Goal: Communication & Community: Participate in discussion

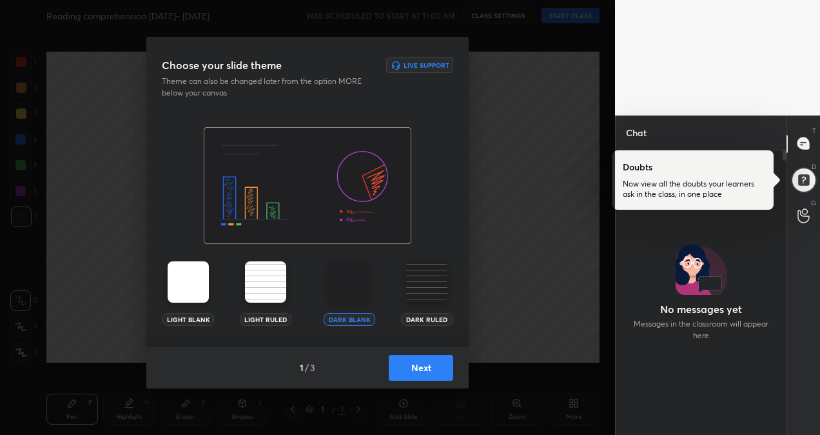
click at [179, 281] on img at bounding box center [188, 281] width 41 height 41
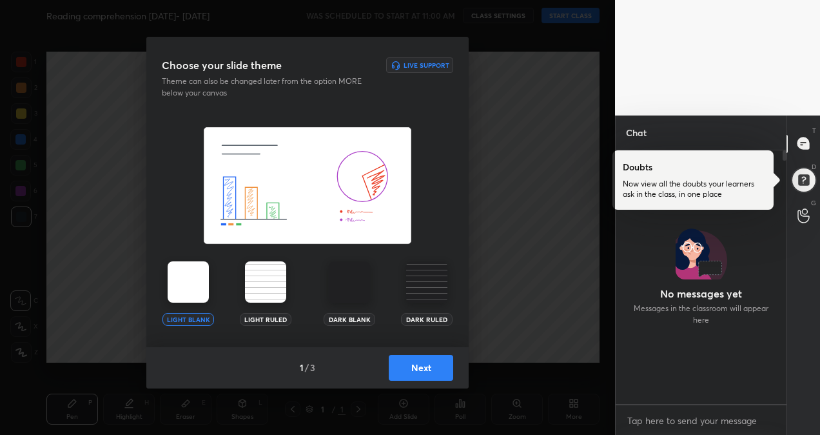
scroll to position [249, 167]
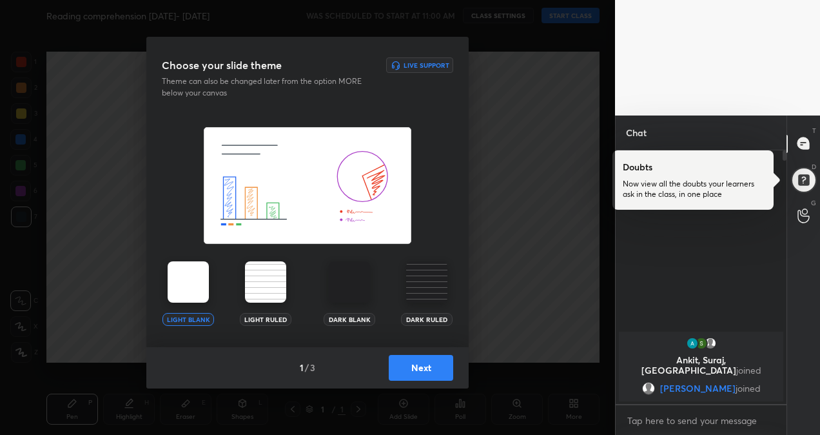
click at [419, 377] on button "Next" at bounding box center [421, 368] width 64 height 26
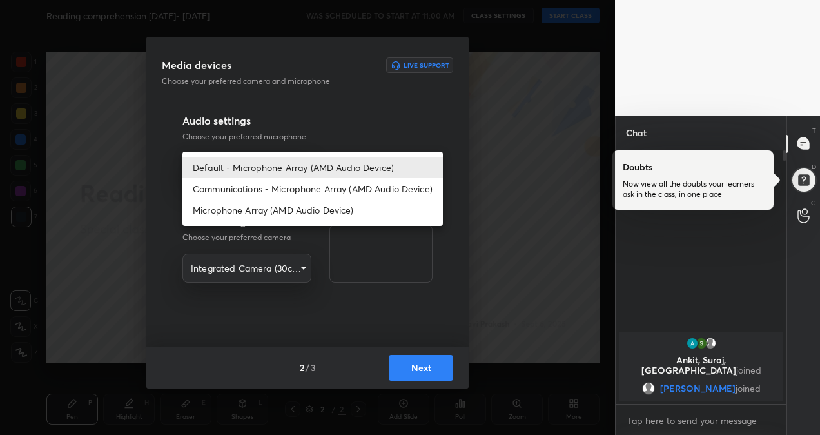
click at [299, 164] on body "1 2 3 4 5 6 7 R O A L C X Z Erase all C X Z Reading comprehension [DATE]- [DATE…" at bounding box center [410, 217] width 820 height 435
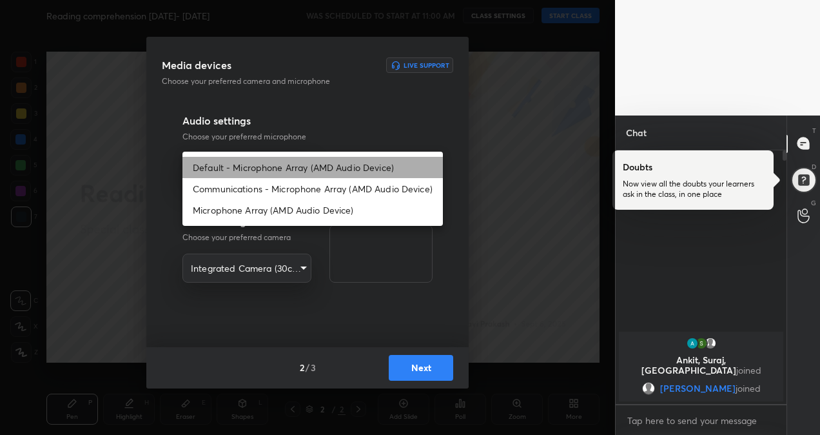
click at [346, 166] on li "Default - Microphone Array (AMD Audio Device)" at bounding box center [312, 167] width 260 height 21
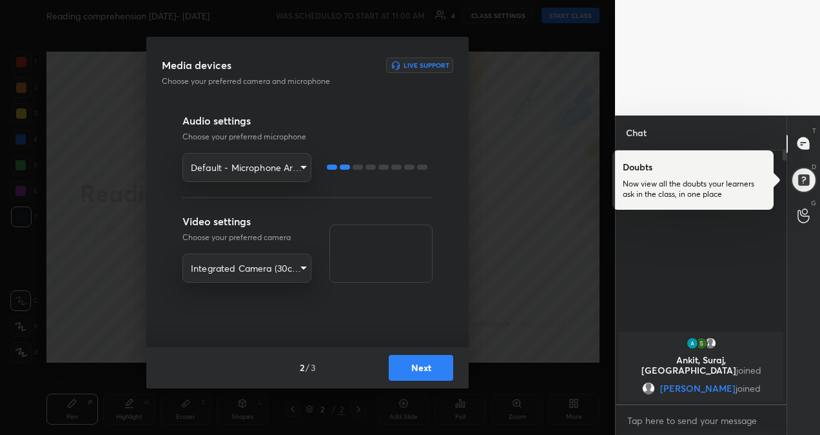
click at [409, 365] on button "Next" at bounding box center [421, 368] width 64 height 26
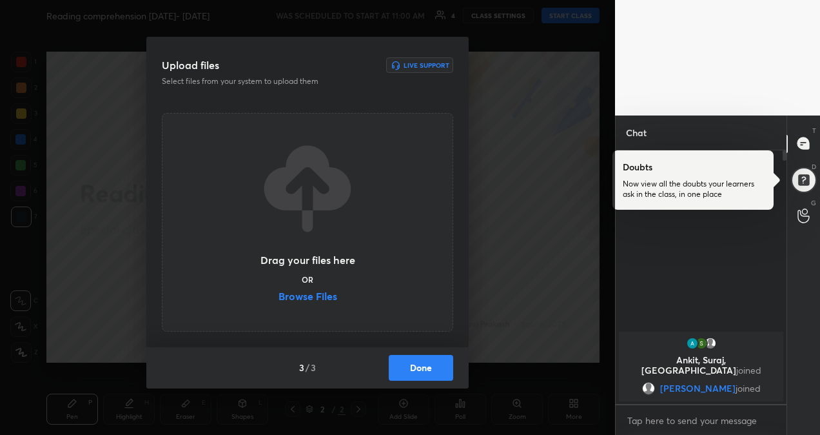
click at [328, 298] on label "Browse Files" at bounding box center [308, 298] width 59 height 14
click at [279, 298] on input "Browse Files" at bounding box center [279, 298] width 0 height 14
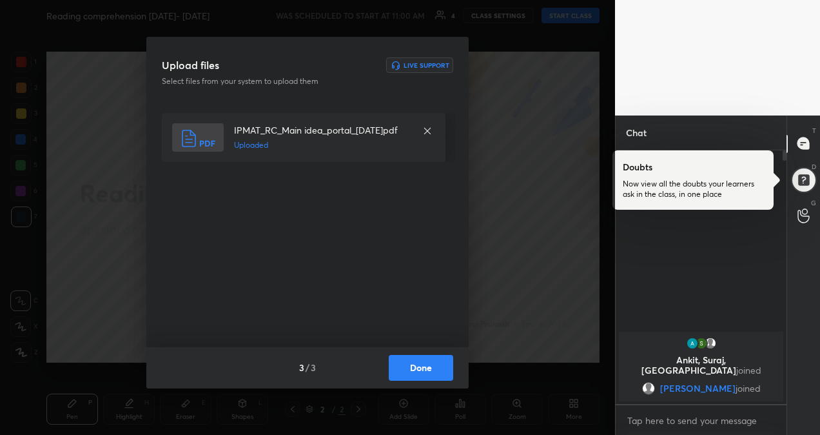
click at [411, 366] on button "Done" at bounding box center [421, 368] width 64 height 26
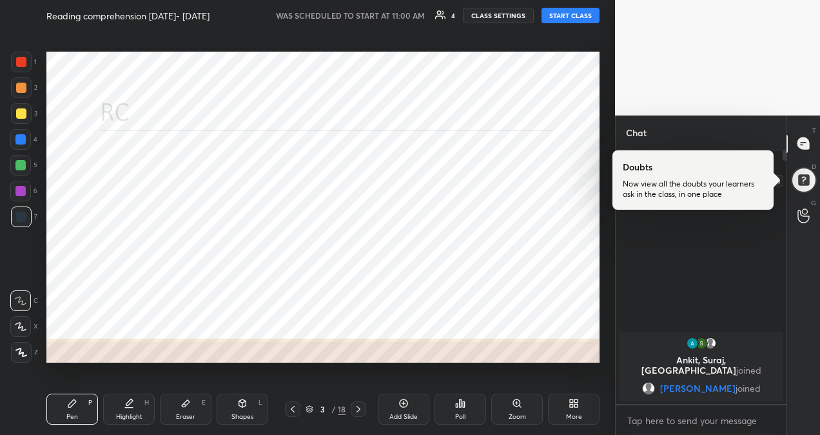
click at [805, 181] on div at bounding box center [804, 180] width 26 height 26
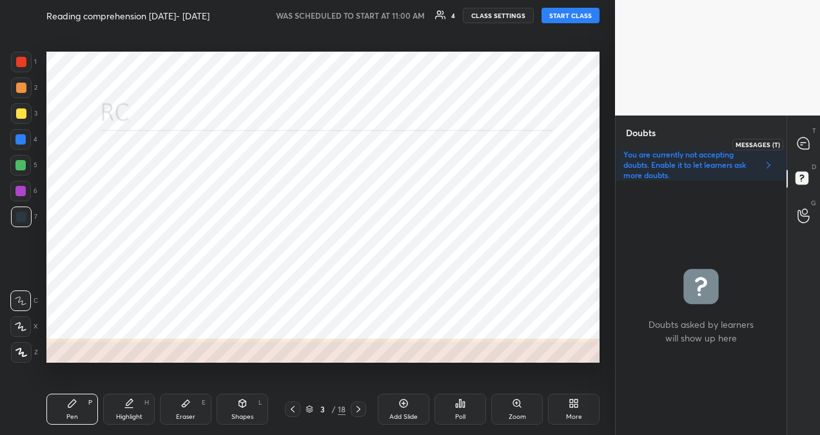
click at [807, 138] on icon at bounding box center [804, 144] width 14 height 14
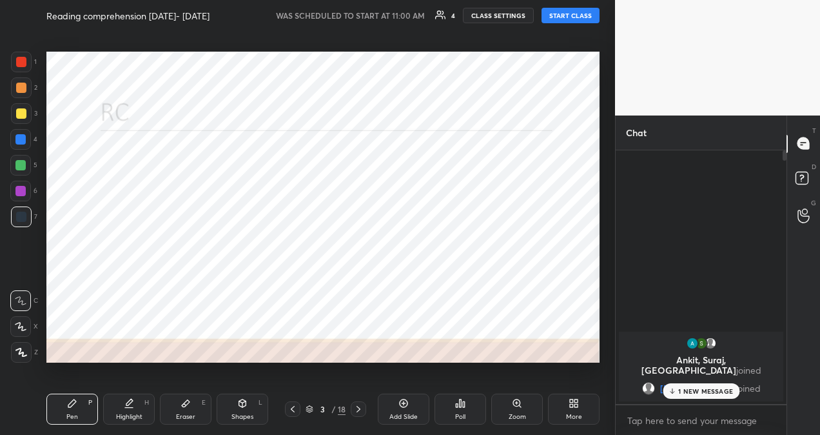
scroll to position [249, 167]
click at [681, 386] on div "1 NEW MESSAGE" at bounding box center [701, 390] width 77 height 15
click at [553, 15] on button "START CLASS" at bounding box center [571, 15] width 58 height 15
type textarea "x"
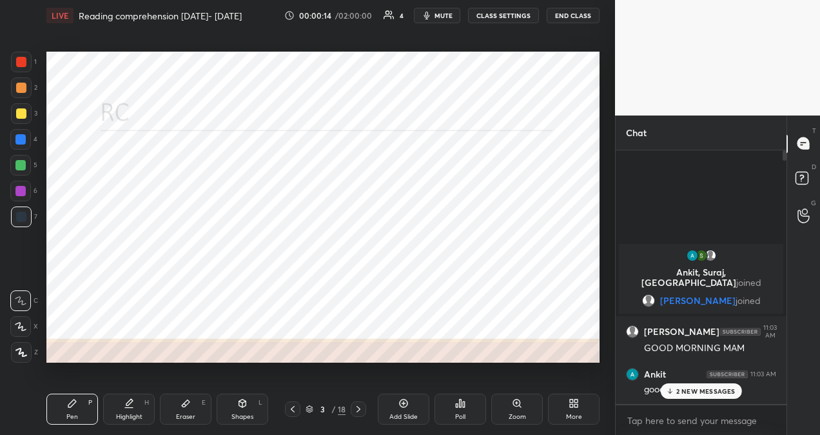
click at [685, 391] on p "2 NEW MESSAGES" at bounding box center [705, 391] width 59 height 8
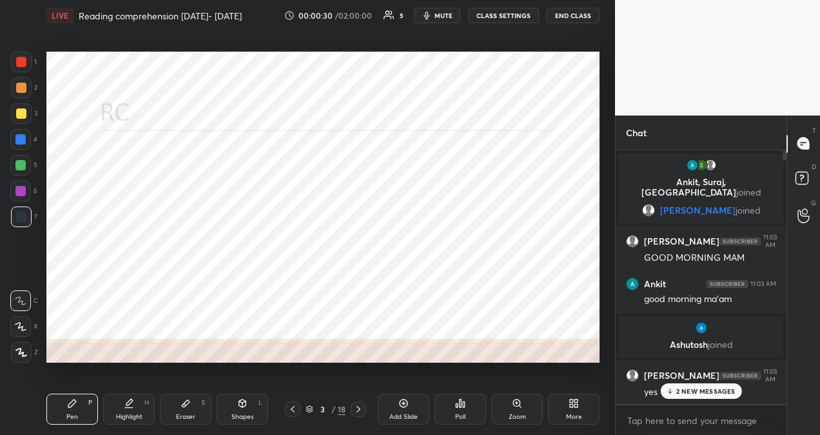
click at [685, 391] on p "2 NEW MESSAGES" at bounding box center [705, 391] width 59 height 8
click at [703, 391] on p "1 NEW MESSAGE" at bounding box center [705, 391] width 55 height 8
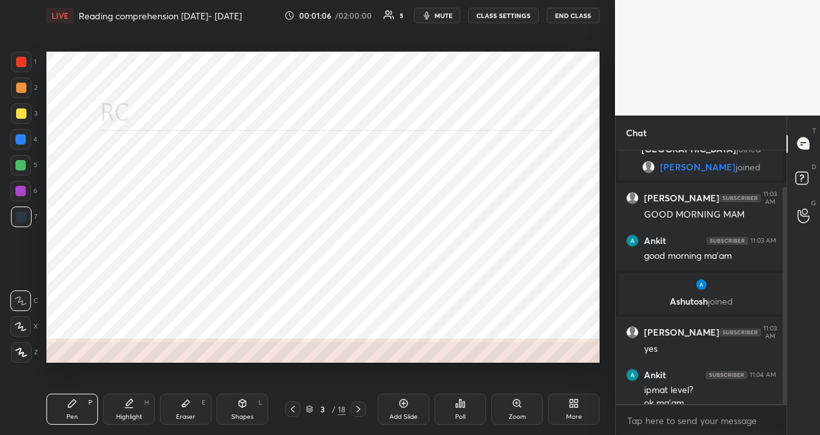
scroll to position [55, 0]
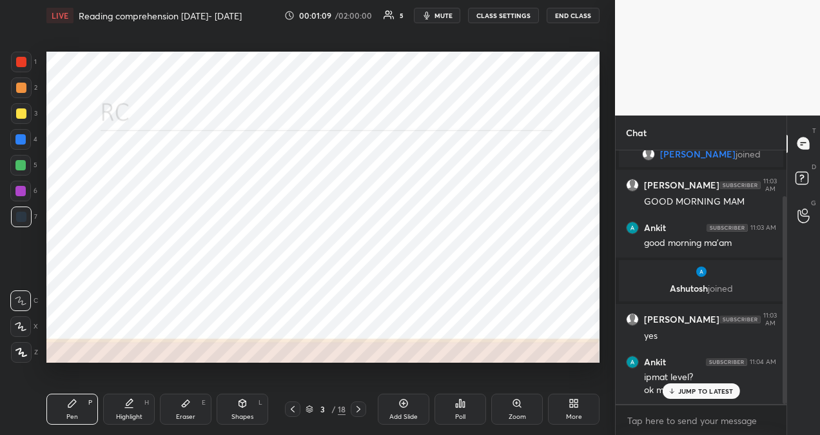
click at [691, 391] on p "JUMP TO LATEST" at bounding box center [705, 391] width 55 height 8
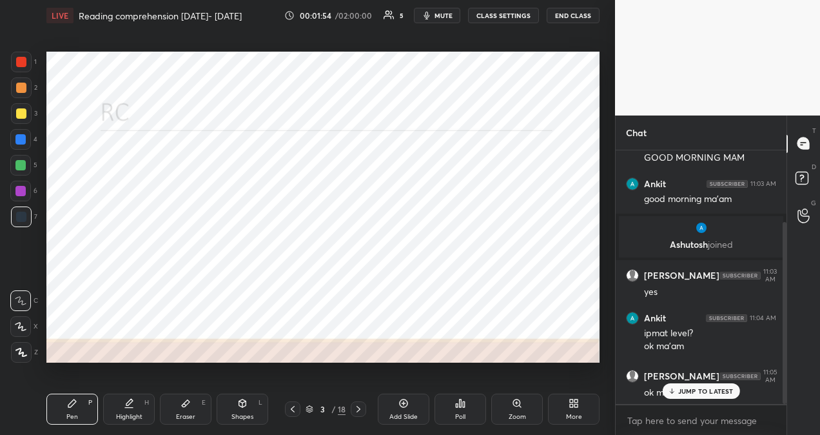
click at [707, 388] on p "JUMP TO LATEST" at bounding box center [705, 391] width 55 height 8
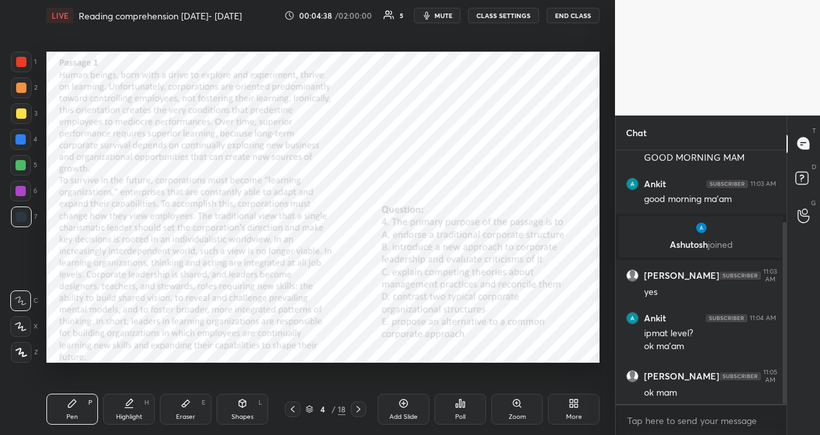
scroll to position [153, 0]
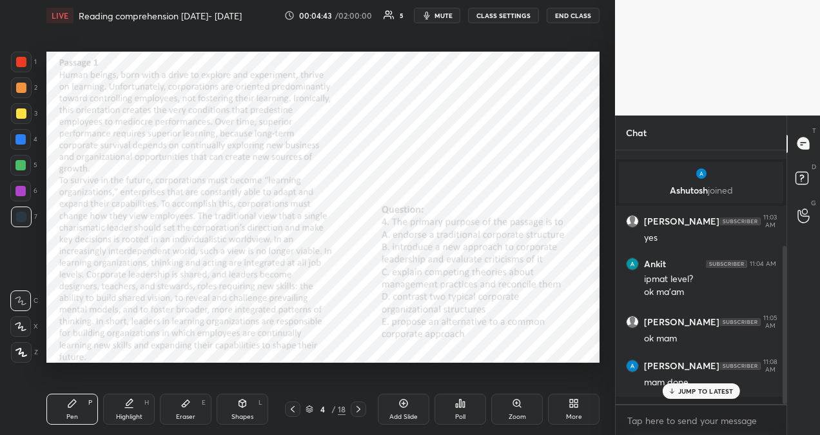
click at [672, 388] on icon at bounding box center [672, 390] width 0 height 5
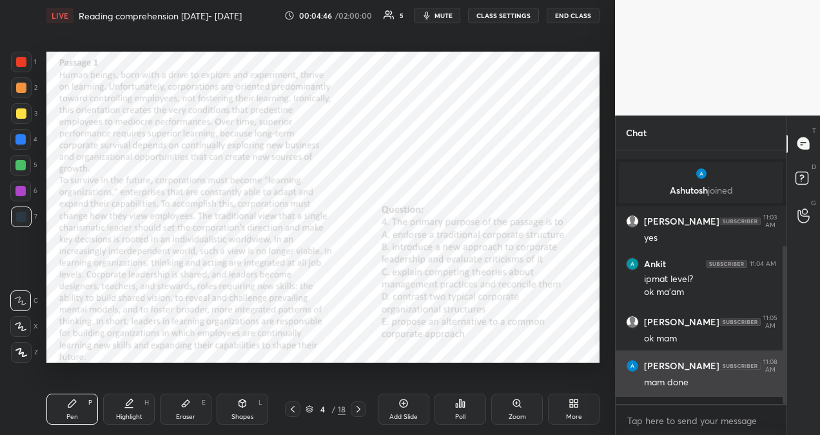
scroll to position [197, 0]
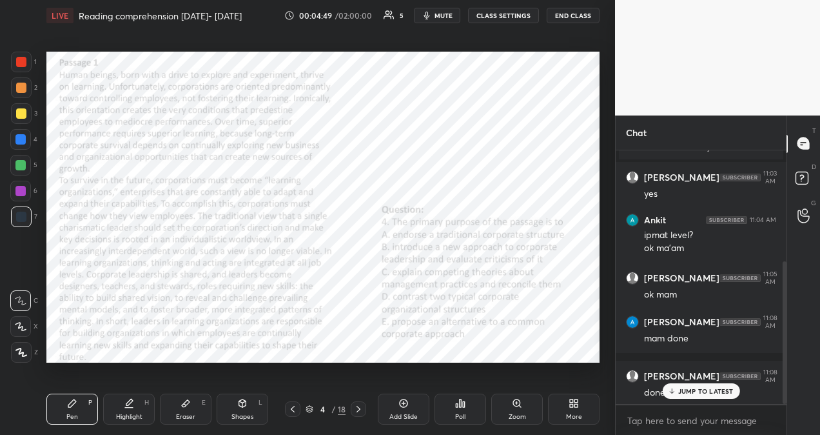
click at [682, 393] on p "JUMP TO LATEST" at bounding box center [705, 391] width 55 height 8
click at [457, 414] on div "Poll" at bounding box center [460, 416] width 10 height 6
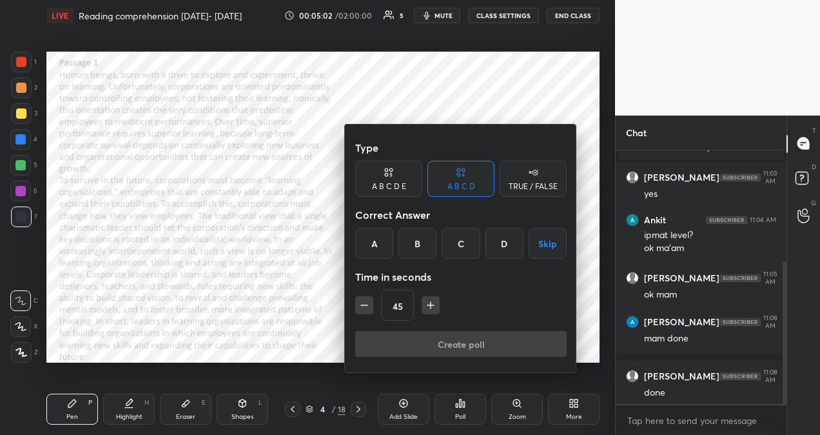
scroll to position [210, 0]
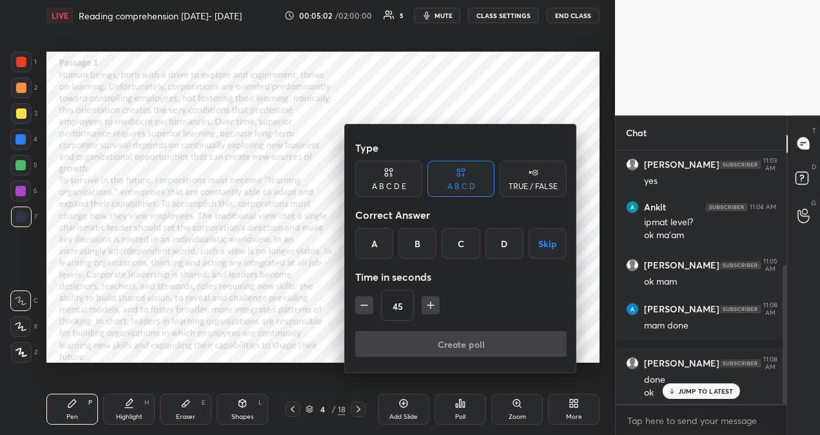
click at [401, 187] on div "A B C D E" at bounding box center [389, 186] width 34 height 8
click at [516, 245] on div "E" at bounding box center [515, 243] width 31 height 31
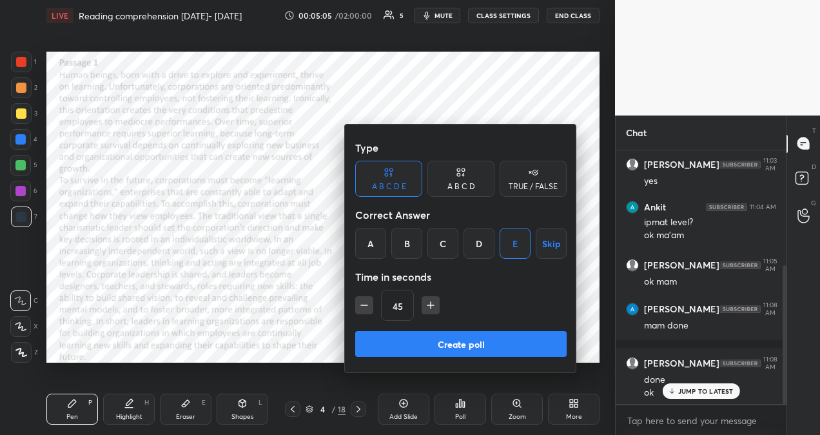
click at [426, 308] on icon "button" at bounding box center [430, 305] width 13 height 13
click at [435, 306] on icon "button" at bounding box center [436, 305] width 13 height 13
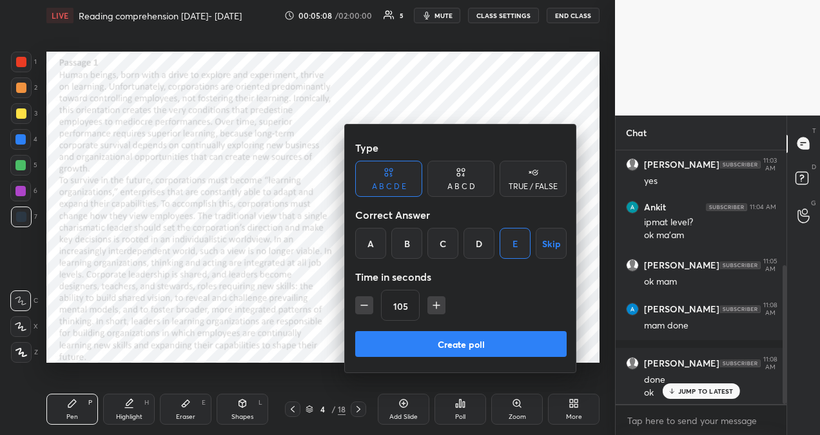
type input "120"
click at [447, 343] on button "Create poll" at bounding box center [460, 344] width 211 height 26
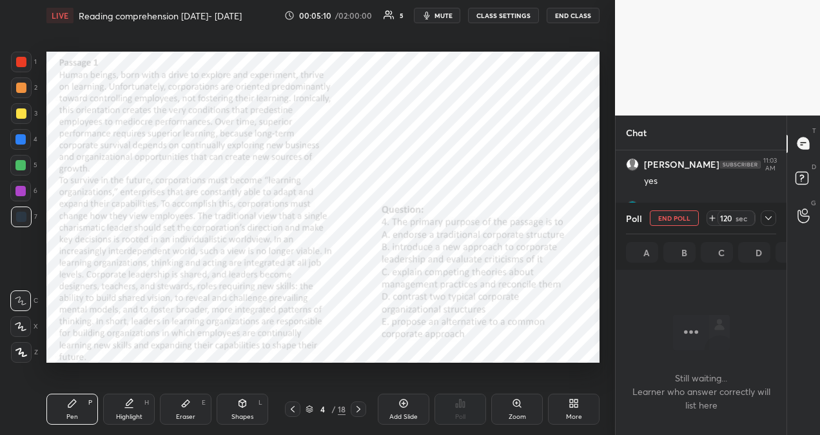
scroll to position [178, 167]
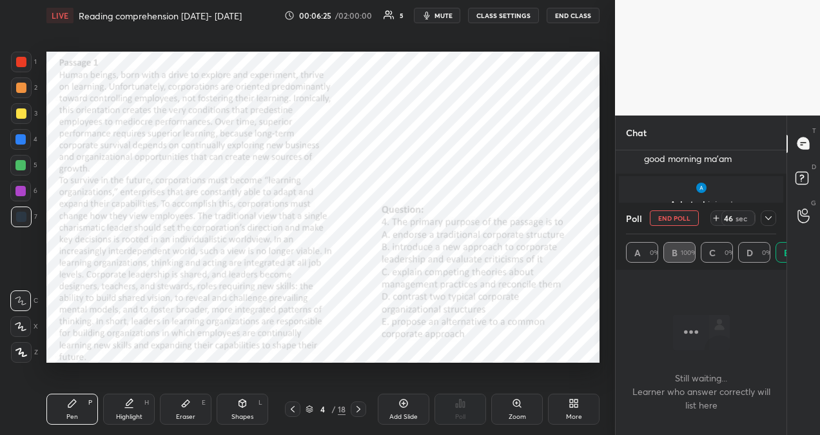
click at [768, 213] on icon at bounding box center [768, 218] width 10 height 10
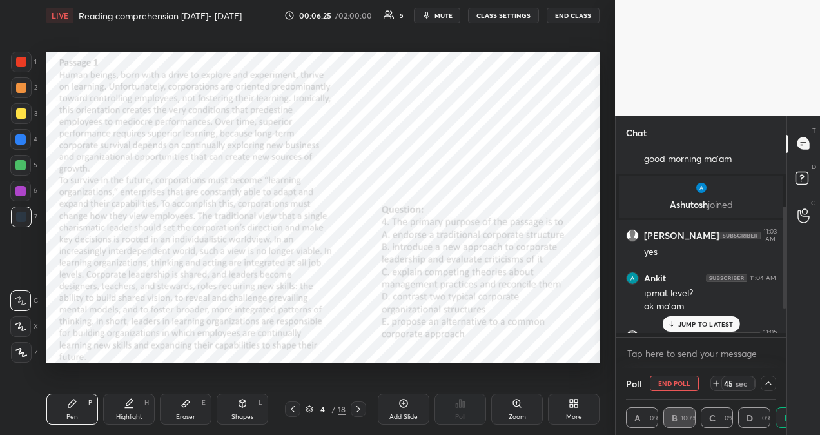
scroll to position [5, 4]
click at [718, 327] on div "JUMP TO LATEST" at bounding box center [700, 323] width 77 height 15
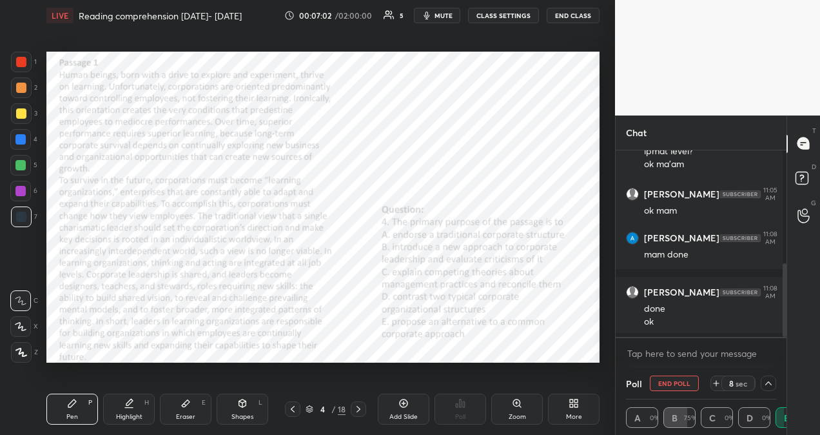
scroll to position [1, 4]
click at [18, 324] on icon at bounding box center [21, 326] width 12 height 9
click at [22, 62] on div at bounding box center [21, 62] width 10 height 10
click at [767, 378] on icon at bounding box center [768, 383] width 10 height 10
type textarea "x"
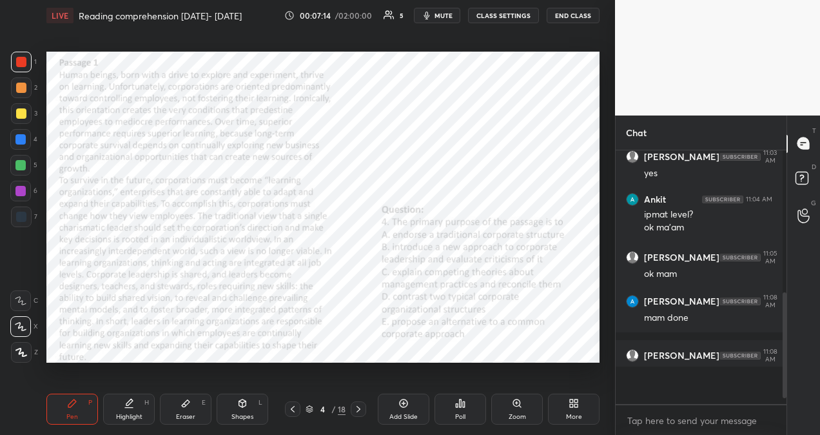
scroll to position [210, 0]
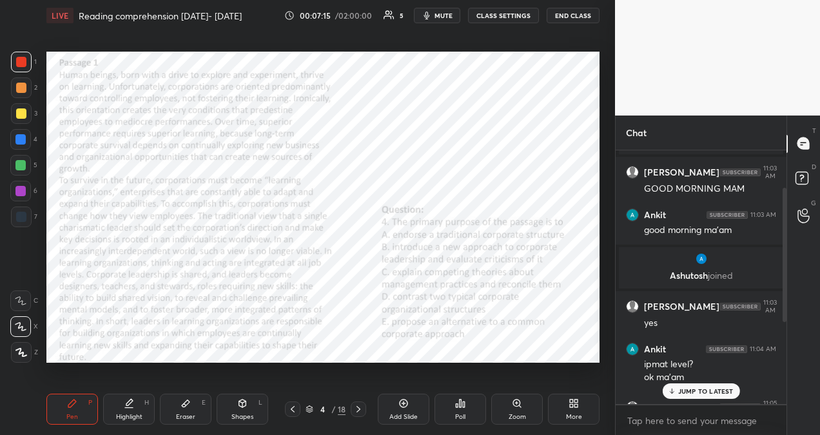
click at [714, 387] on p "JUMP TO LATEST" at bounding box center [705, 391] width 55 height 8
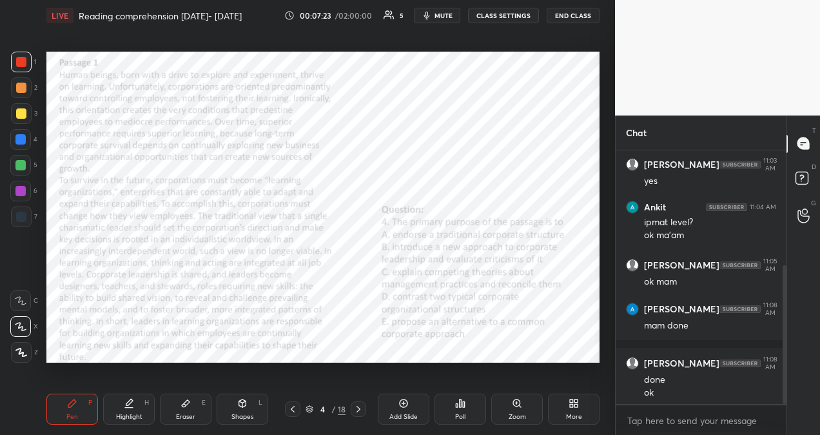
click at [180, 413] on div "Eraser" at bounding box center [185, 416] width 19 height 6
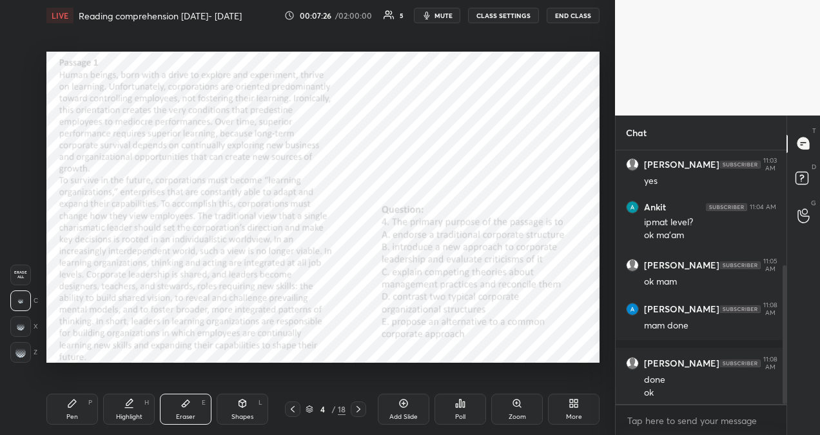
click at [76, 409] on div "Pen P" at bounding box center [72, 408] width 52 height 31
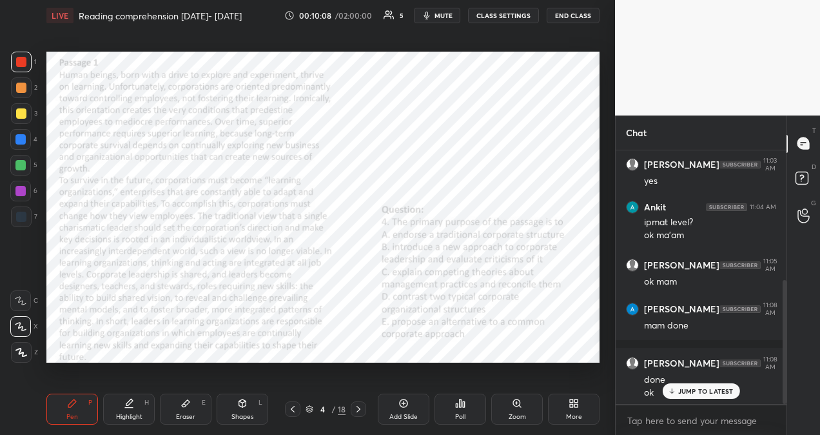
scroll to position [266, 0]
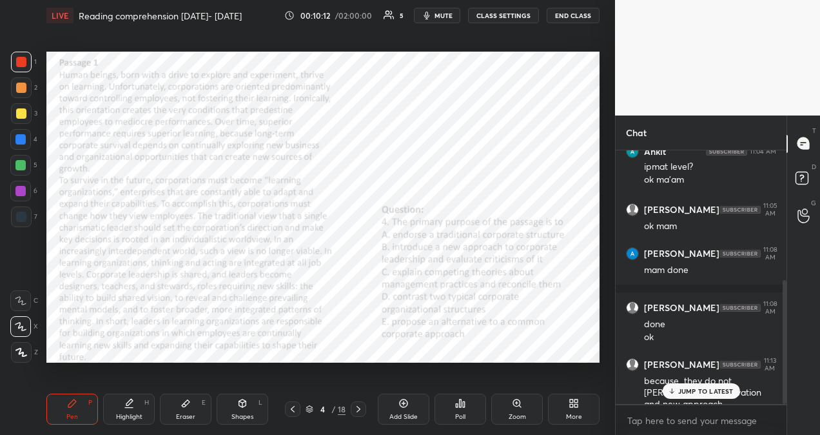
click at [707, 391] on p "JUMP TO LATEST" at bounding box center [705, 391] width 55 height 8
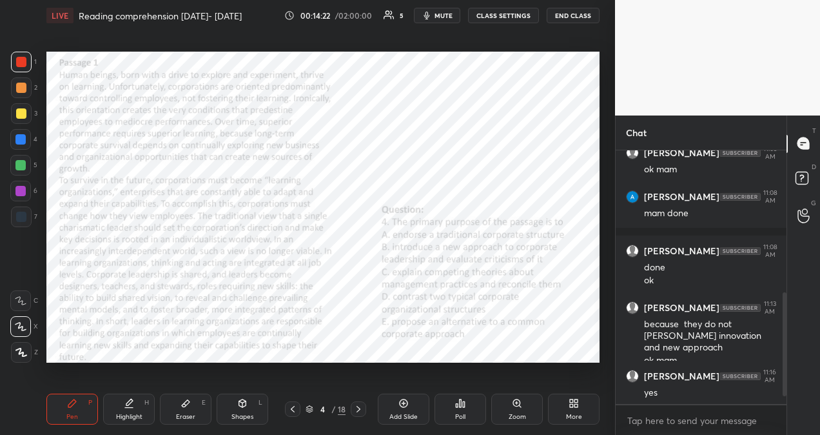
scroll to position [366, 0]
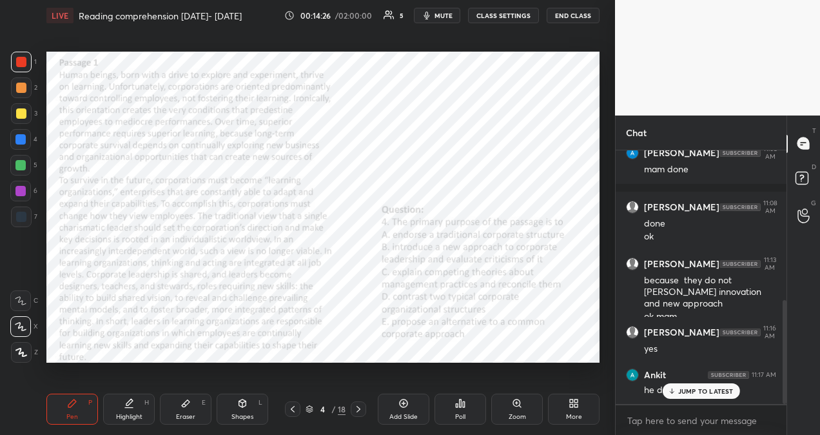
click at [717, 391] on p "JUMP TO LATEST" at bounding box center [705, 391] width 55 height 8
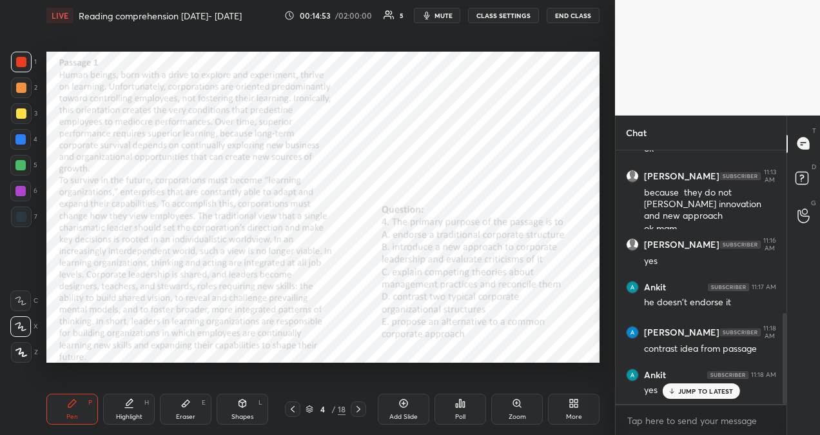
click at [722, 389] on p "JUMP TO LATEST" at bounding box center [705, 391] width 55 height 8
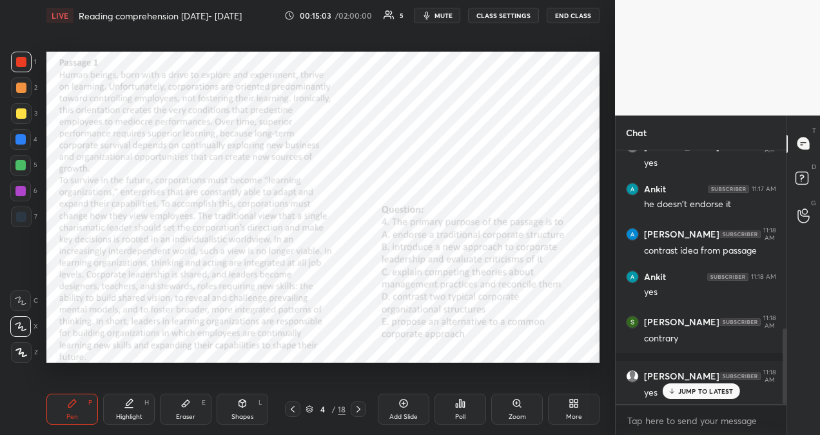
scroll to position [596, 0]
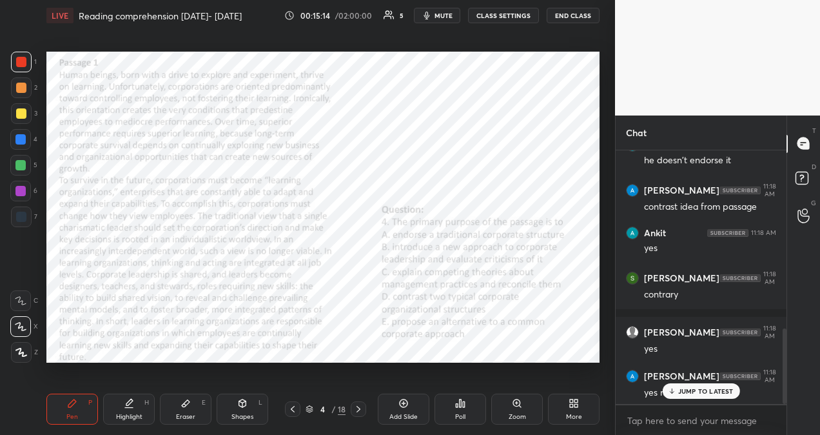
click at [678, 391] on p "JUMP TO LATEST" at bounding box center [705, 391] width 55 height 8
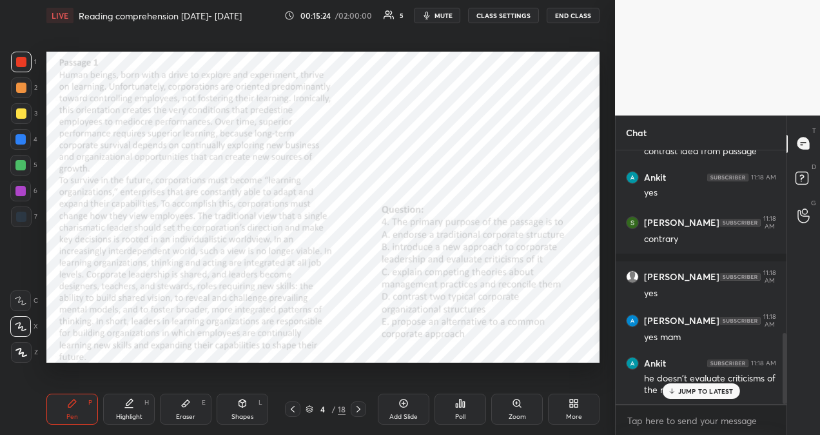
click at [712, 396] on div "JUMP TO LATEST" at bounding box center [700, 390] width 77 height 15
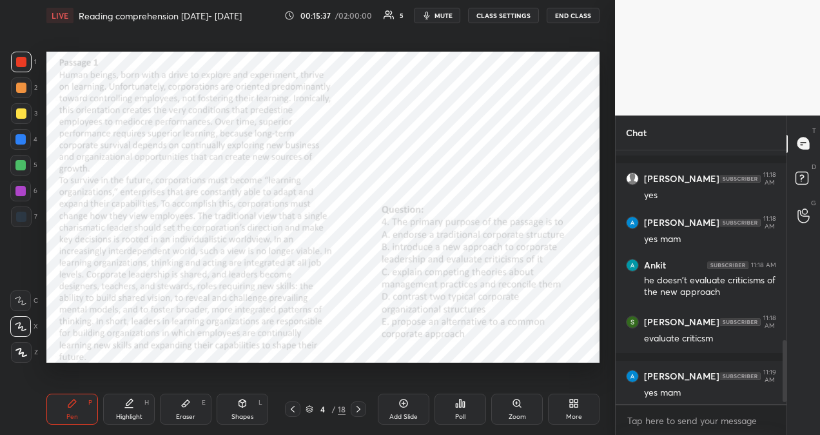
scroll to position [793, 0]
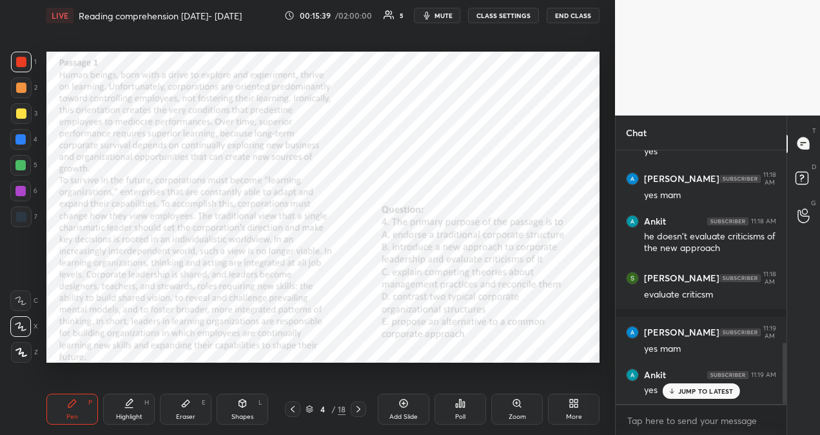
click at [696, 392] on p "JUMP TO LATEST" at bounding box center [705, 391] width 55 height 8
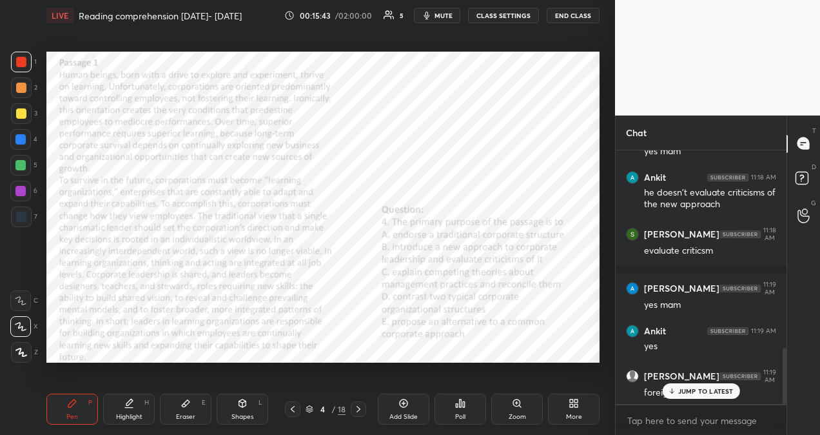
scroll to position [891, 0]
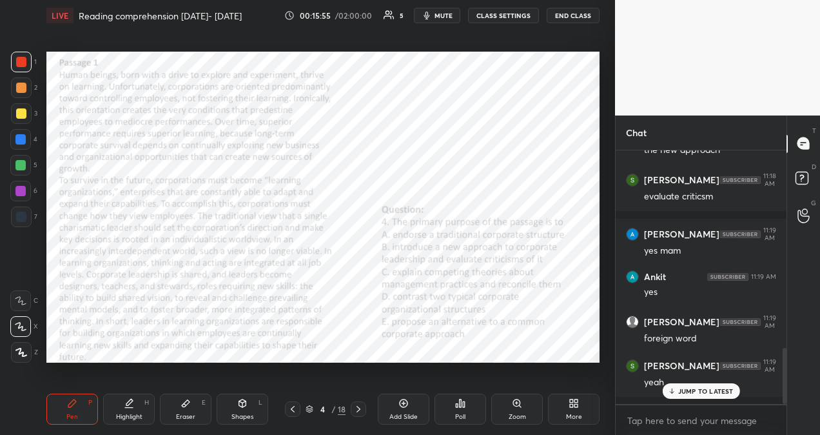
click at [731, 388] on p "JUMP TO LATEST" at bounding box center [705, 391] width 55 height 8
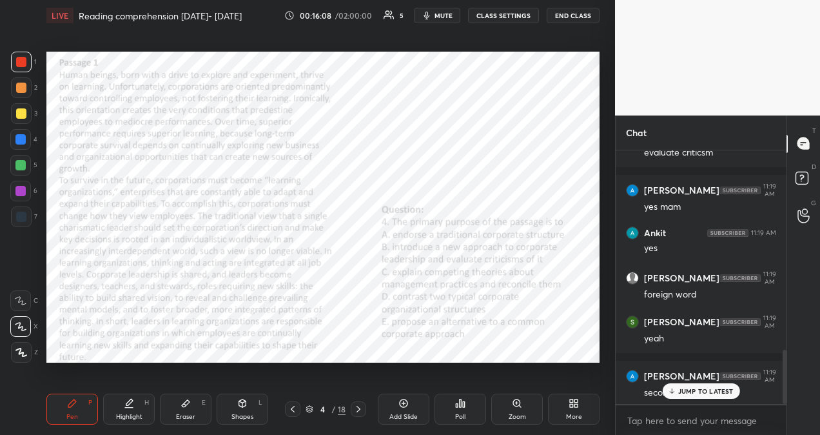
click at [701, 389] on p "JUMP TO LATEST" at bounding box center [705, 391] width 55 height 8
click at [701, 389] on div "secondary idea" at bounding box center [710, 392] width 132 height 13
click at [603, 374] on div "Setting up your live class Poll for secs No correct answer Start poll" at bounding box center [323, 207] width 564 height 352
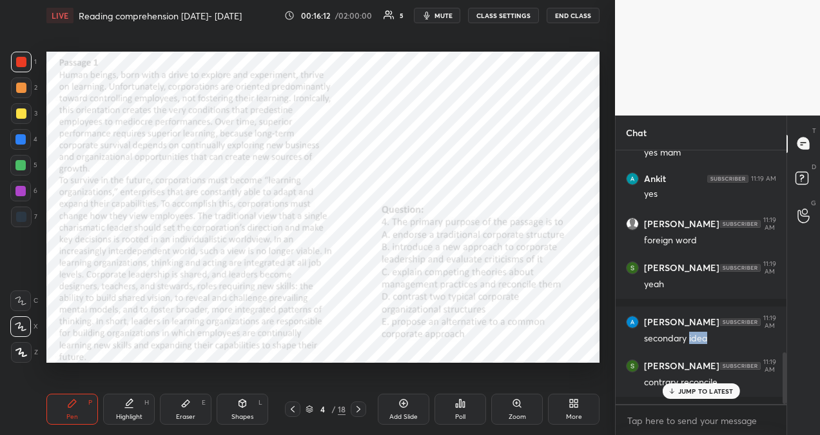
click at [603, 374] on div "Setting up your live class Poll for secs No correct answer Start poll" at bounding box center [323, 207] width 564 height 352
click at [709, 391] on p "JUMP TO LATEST" at bounding box center [705, 391] width 55 height 8
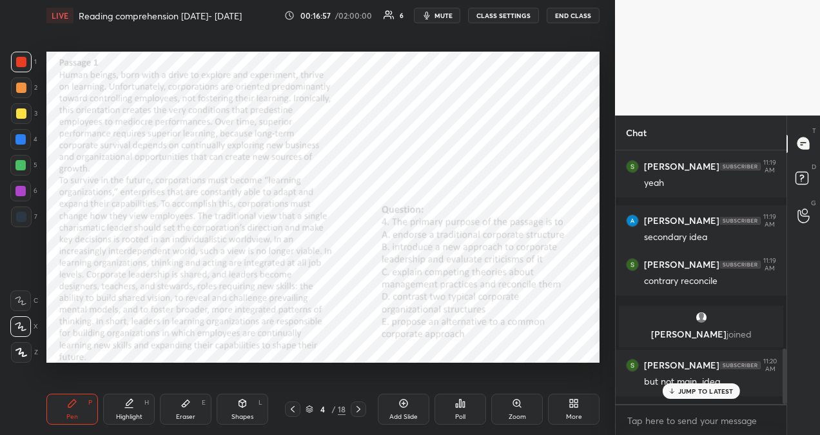
scroll to position [912, 0]
click at [726, 395] on p "JUMP TO LATEST" at bounding box center [705, 391] width 55 height 8
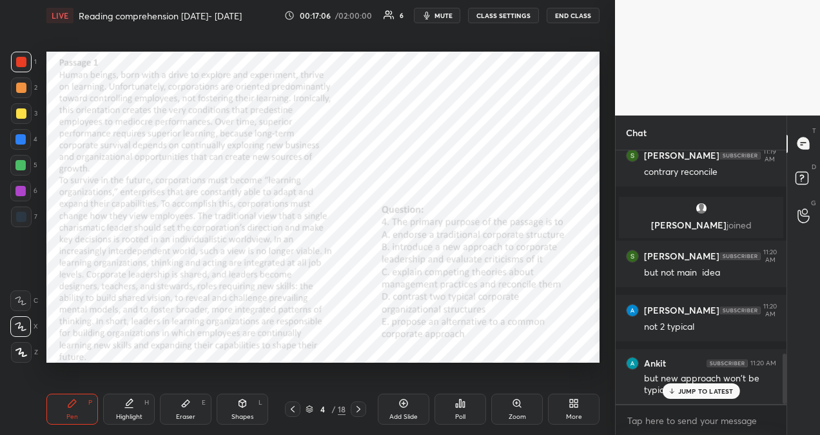
scroll to position [1076, 0]
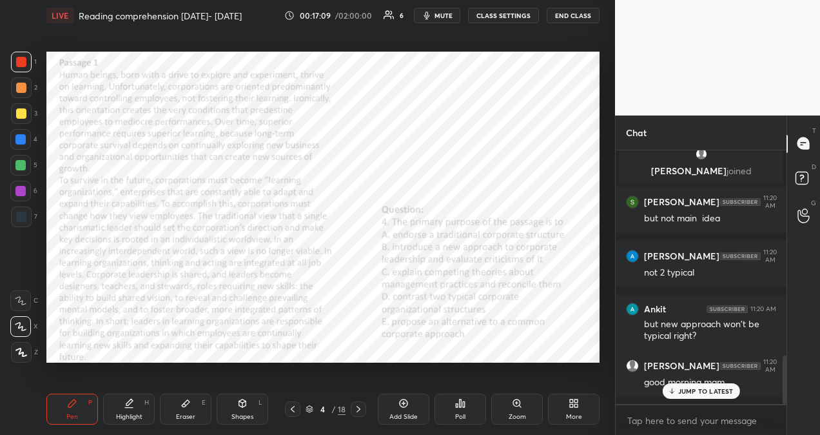
click at [678, 389] on p "JUMP TO LATEST" at bounding box center [705, 391] width 55 height 8
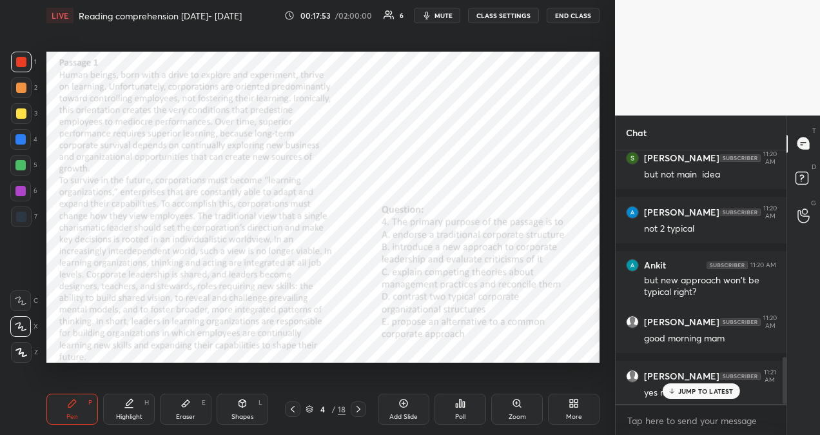
scroll to position [1163, 0]
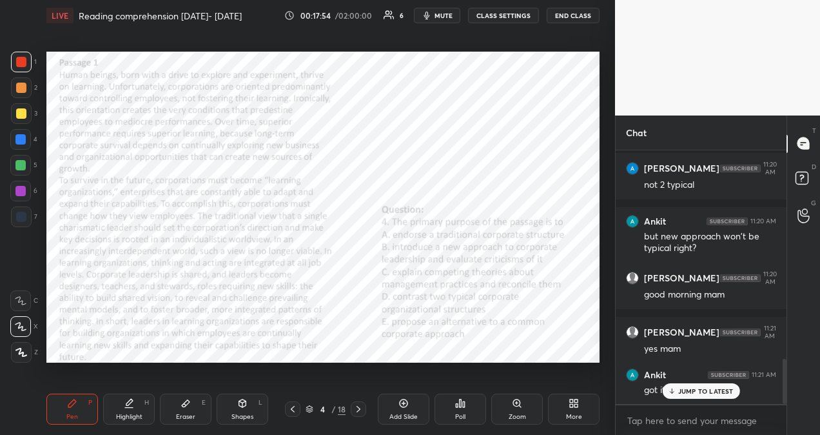
click at [712, 391] on p "JUMP TO LATEST" at bounding box center [705, 391] width 55 height 8
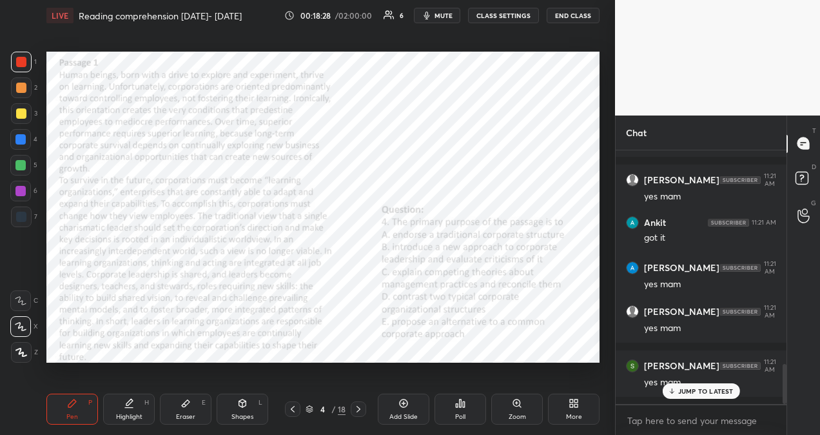
scroll to position [1359, 0]
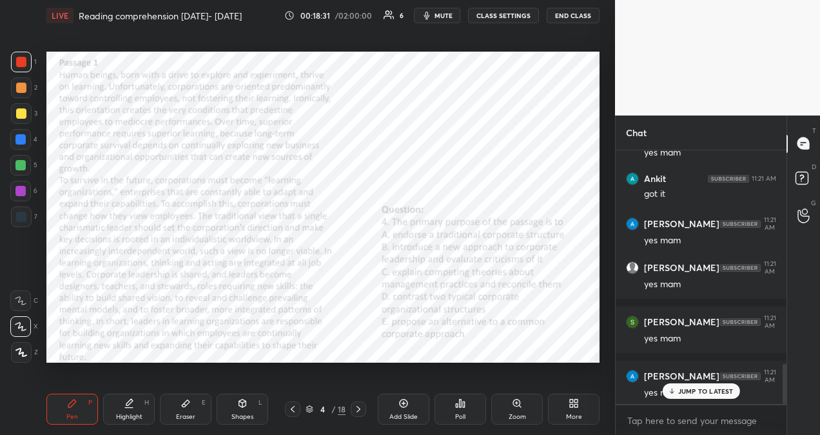
click at [703, 389] on p "JUMP TO LATEST" at bounding box center [705, 391] width 55 height 8
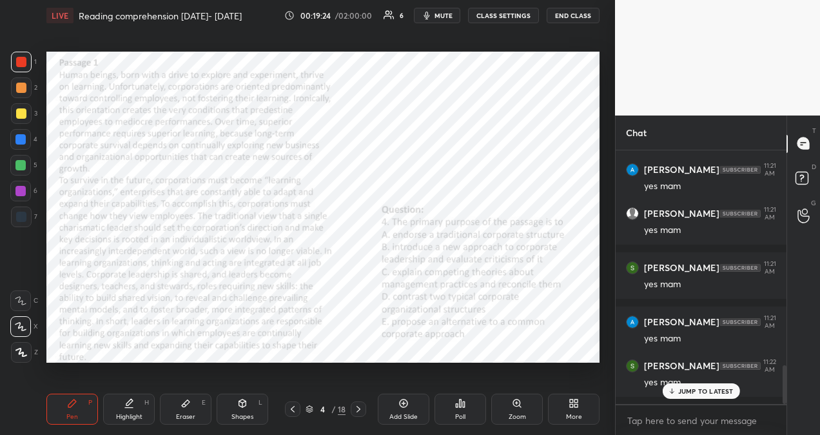
click at [707, 398] on div "JUMP TO LATEST" at bounding box center [700, 390] width 77 height 15
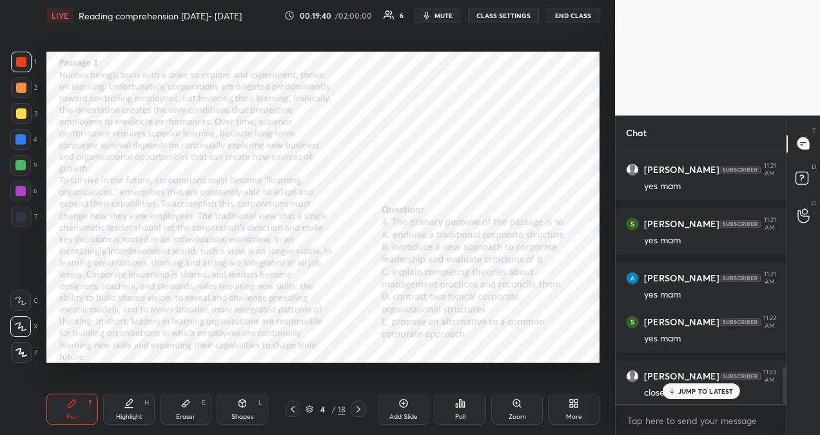
click at [683, 393] on p "JUMP TO LATEST" at bounding box center [705, 391] width 55 height 8
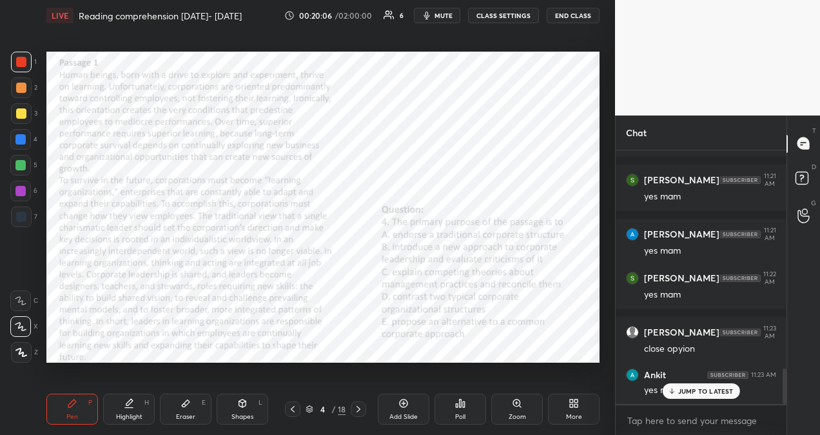
click at [721, 391] on p "JUMP TO LATEST" at bounding box center [705, 391] width 55 height 8
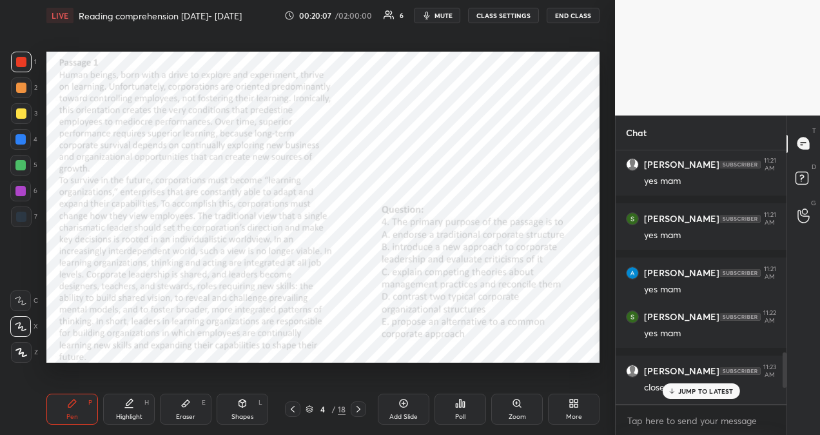
scroll to position [1545, 0]
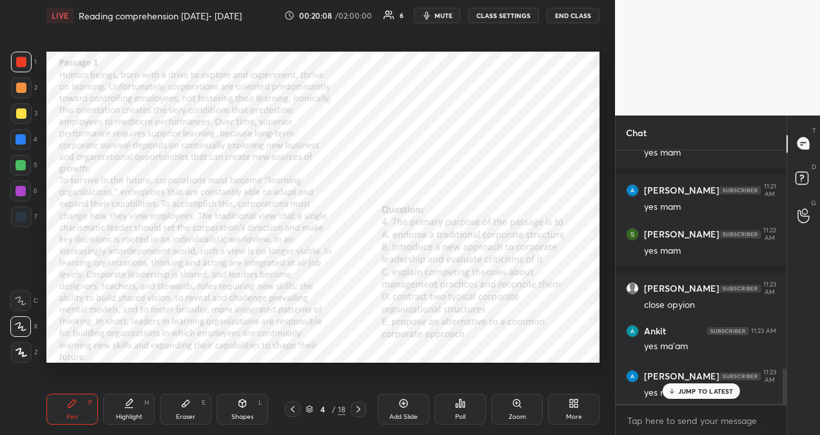
click at [699, 393] on p "JUMP TO LATEST" at bounding box center [705, 391] width 55 height 8
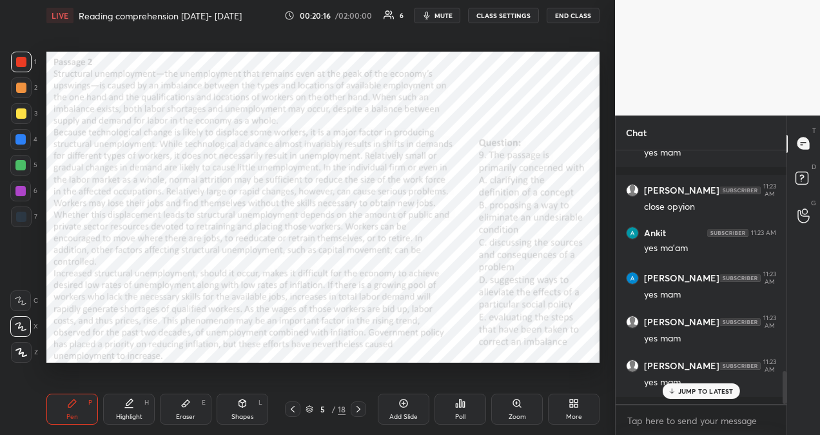
scroll to position [1697, 0]
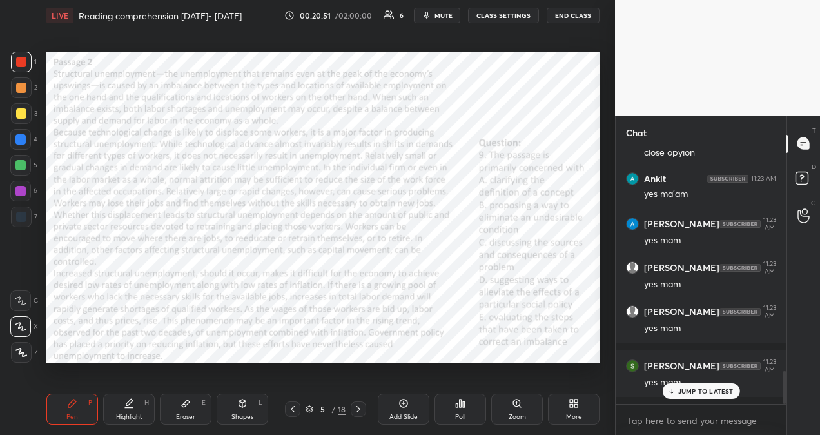
click at [435, 14] on button "mute" at bounding box center [437, 15] width 46 height 15
click at [686, 394] on p "JUMP TO LATEST" at bounding box center [705, 391] width 55 height 8
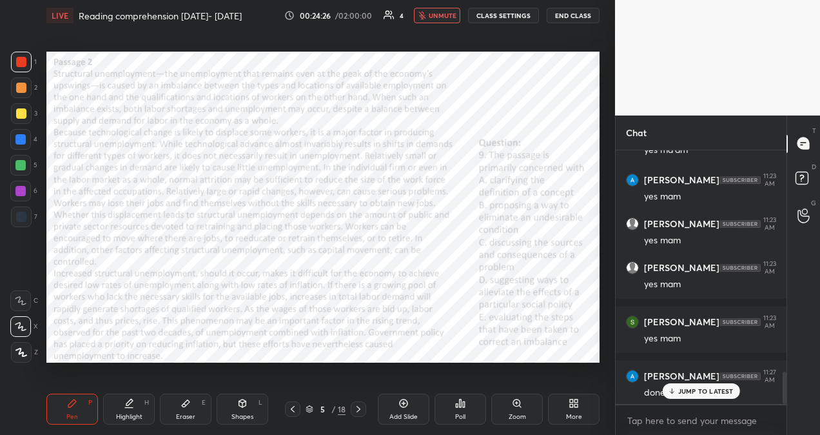
click at [691, 397] on div "JUMP TO LATEST" at bounding box center [700, 390] width 77 height 15
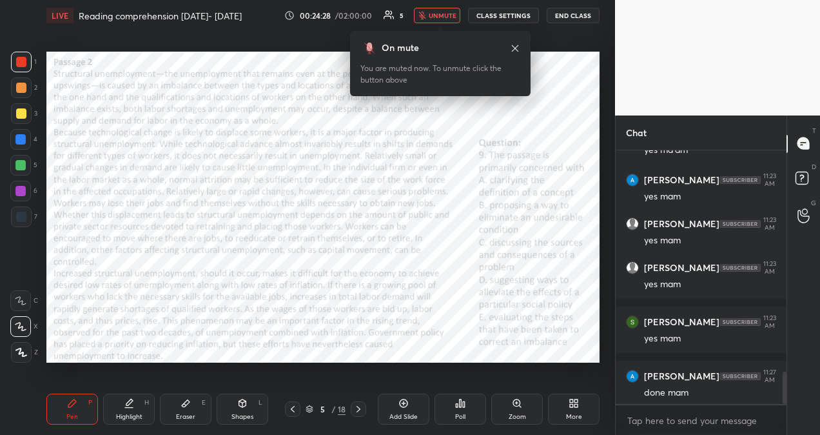
click at [516, 50] on icon at bounding box center [515, 48] width 10 height 10
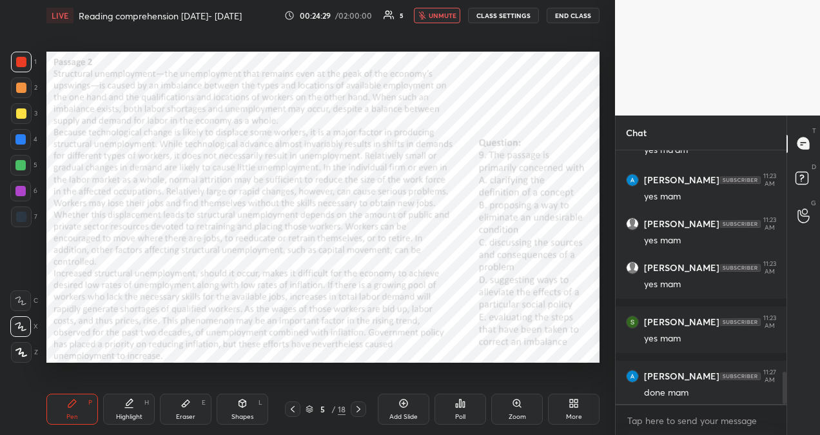
click at [449, 15] on span "unmute" at bounding box center [443, 15] width 28 height 9
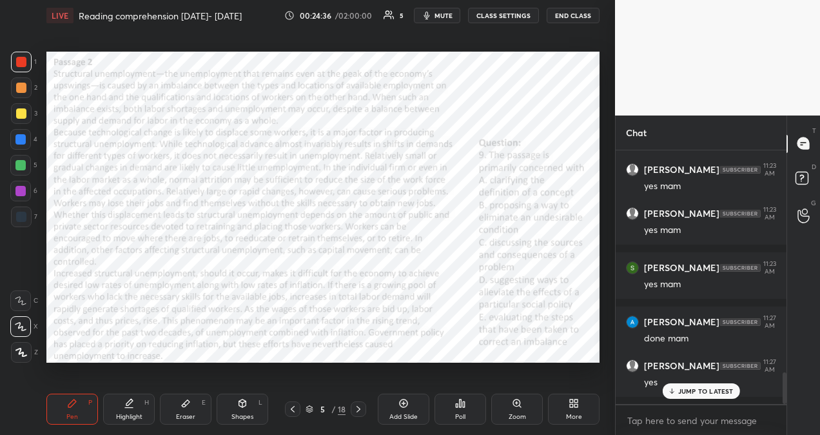
click at [451, 418] on div "Poll" at bounding box center [461, 408] width 52 height 31
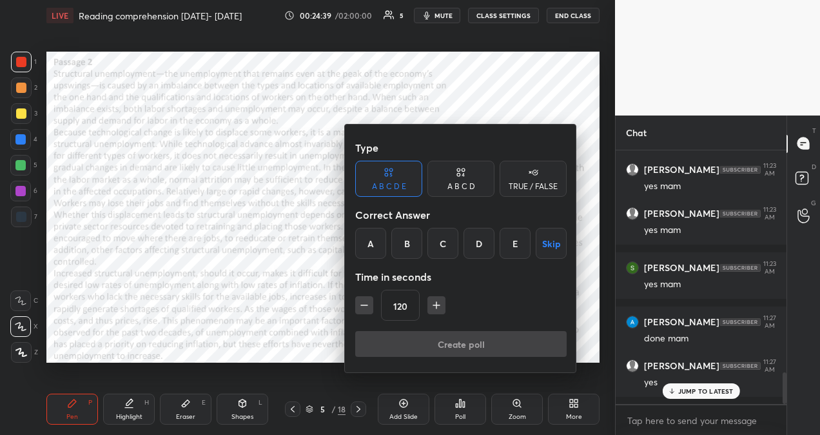
click at [445, 249] on div "C" at bounding box center [442, 243] width 31 height 31
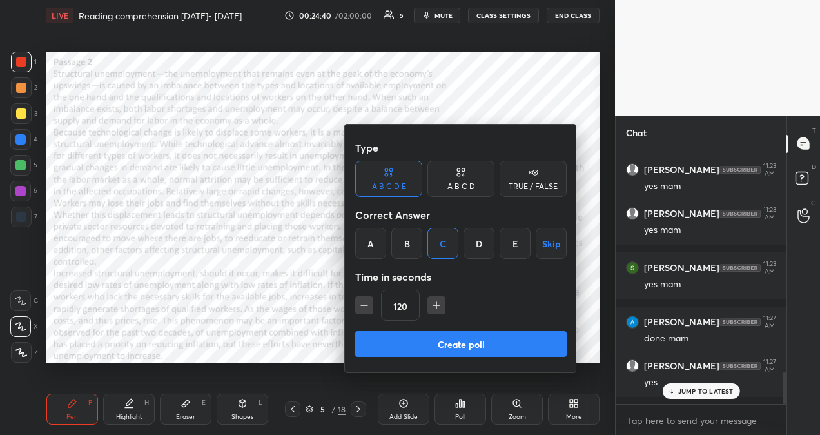
click at [364, 311] on button "button" at bounding box center [364, 305] width 18 height 18
type input "90"
click at [408, 349] on button "Create poll" at bounding box center [460, 344] width 211 height 26
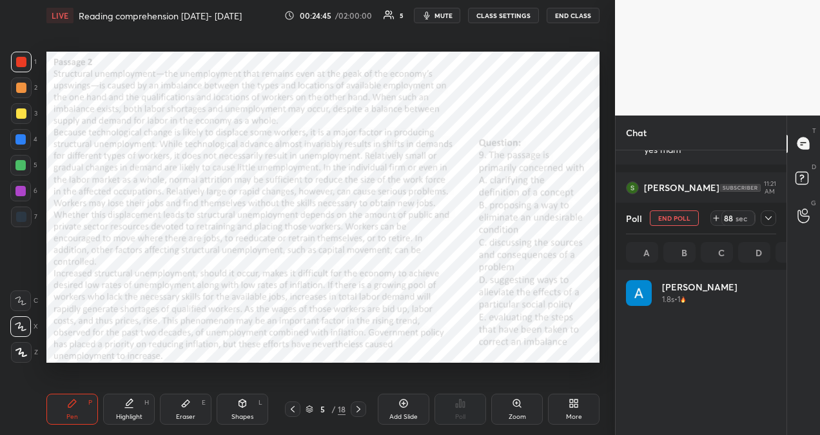
scroll to position [151, 146]
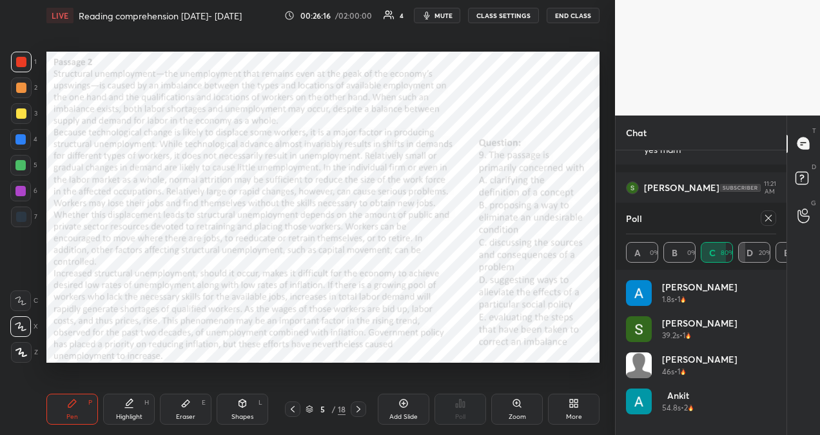
click at [769, 214] on icon at bounding box center [768, 218] width 10 height 10
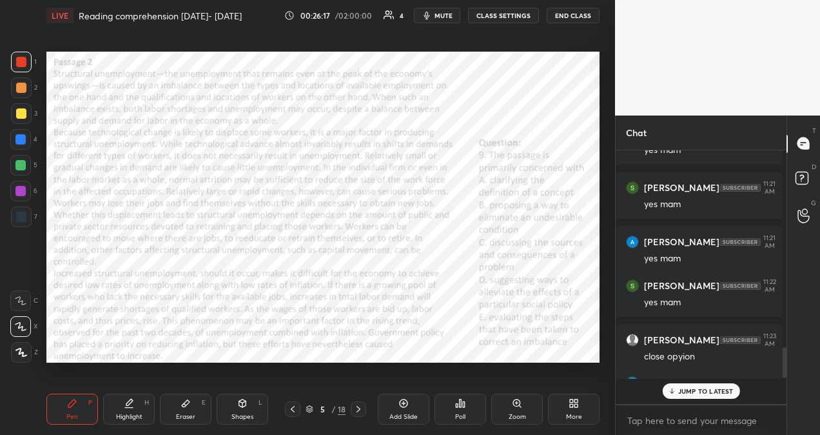
scroll to position [235, 163]
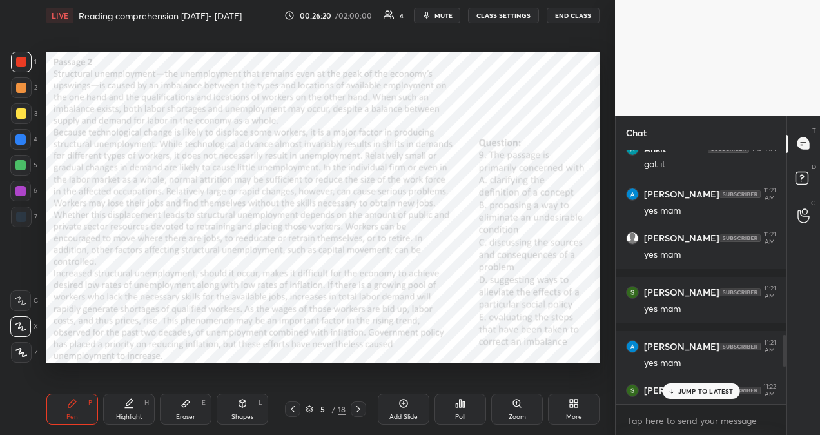
click at [704, 392] on p "JUMP TO LATEST" at bounding box center [705, 391] width 55 height 8
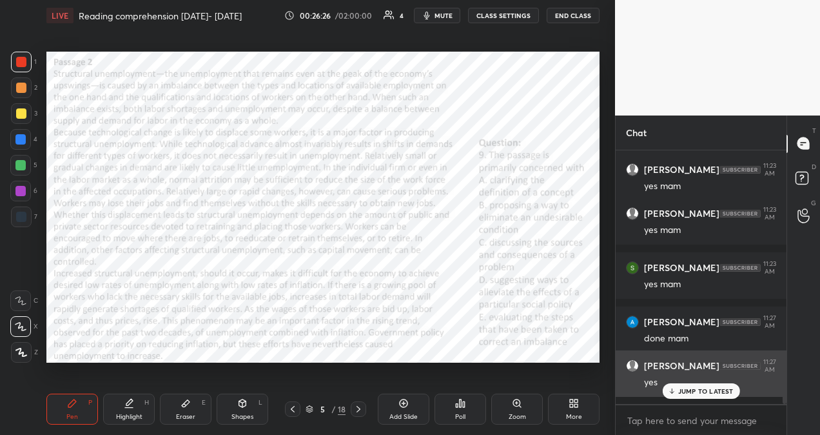
scroll to position [1689, 0]
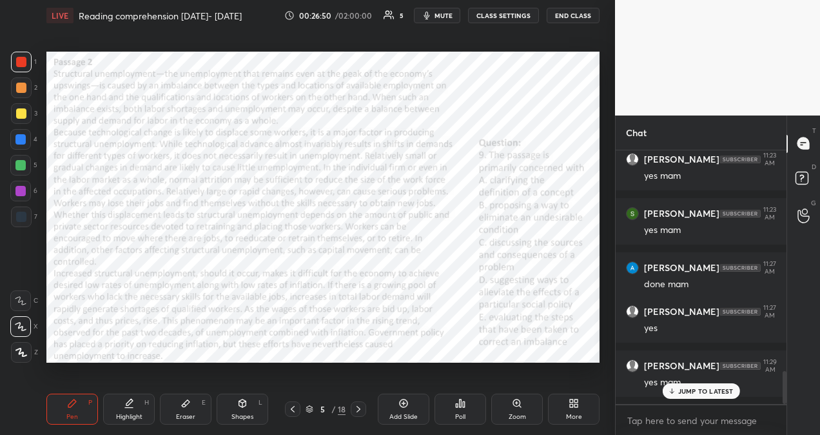
click at [733, 391] on div "JUMP TO LATEST" at bounding box center [700, 390] width 77 height 15
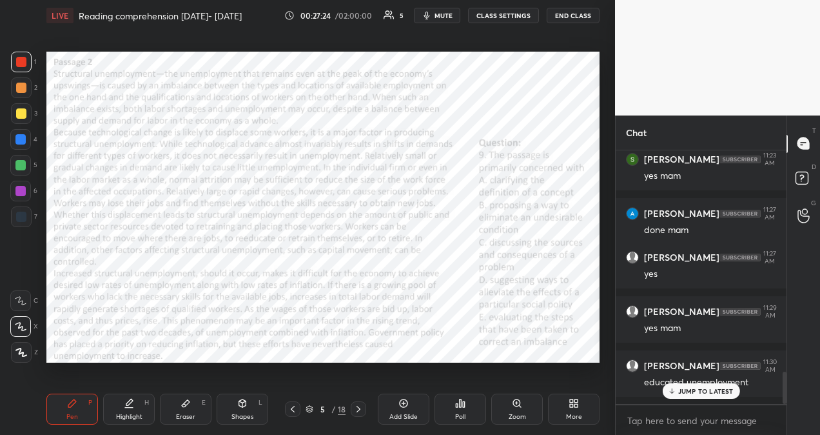
click at [712, 388] on p "JUMP TO LATEST" at bounding box center [705, 391] width 55 height 8
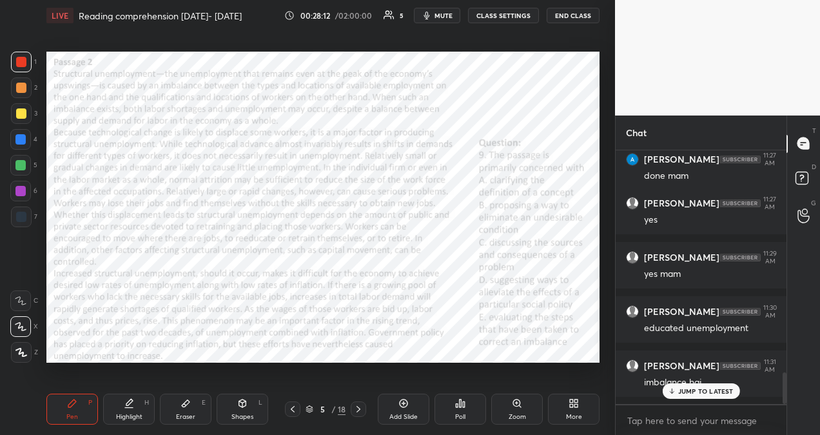
click at [705, 387] on p "JUMP TO LATEST" at bounding box center [705, 391] width 55 height 8
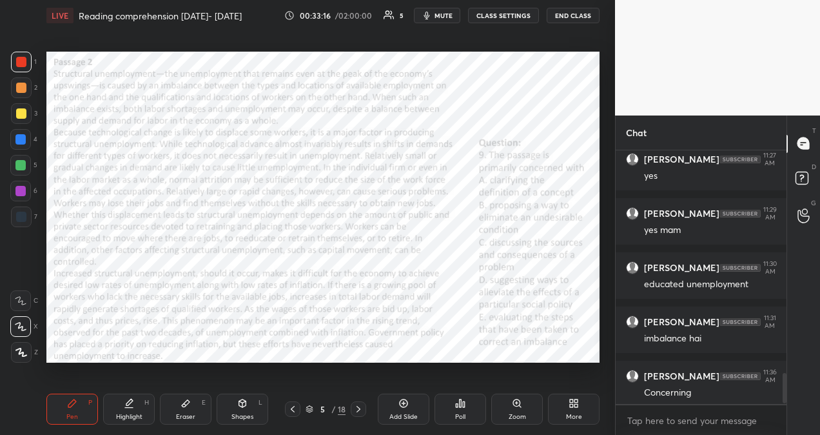
scroll to position [1896, 0]
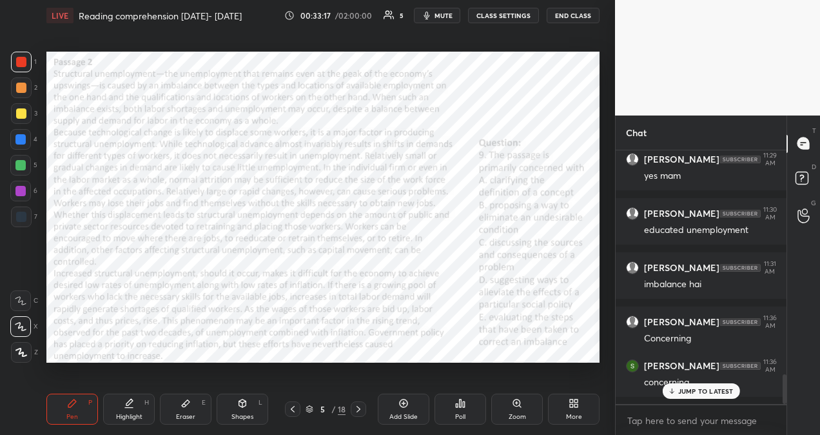
click at [690, 395] on div "JUMP TO LATEST" at bounding box center [700, 390] width 77 height 15
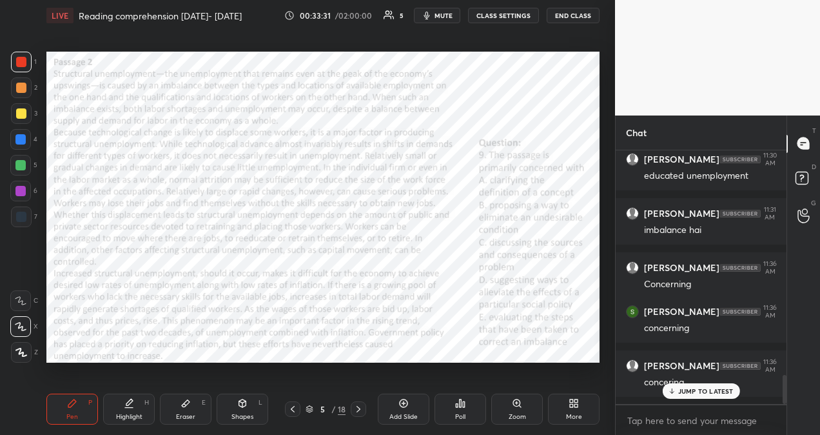
click at [698, 393] on p "JUMP TO LATEST" at bounding box center [705, 391] width 55 height 8
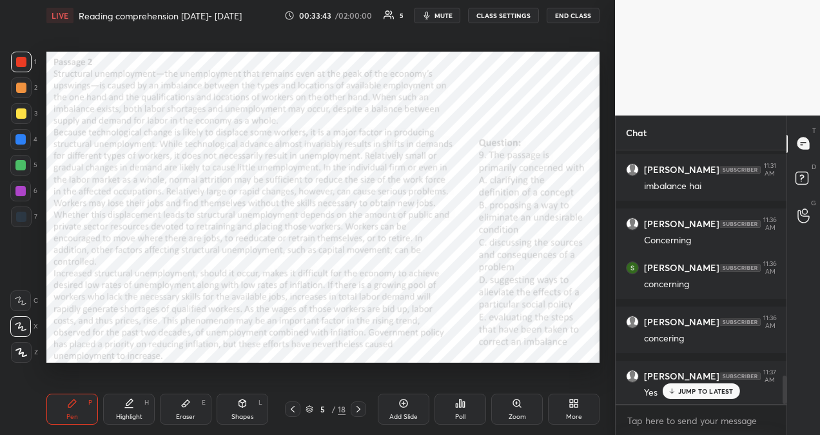
click at [718, 389] on p "JUMP TO LATEST" at bounding box center [705, 391] width 55 height 8
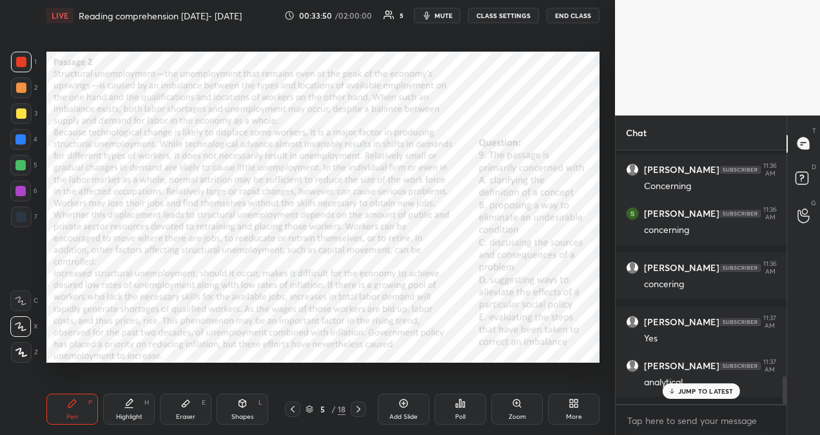
click at [687, 397] on div "JUMP TO LATEST" at bounding box center [700, 390] width 77 height 15
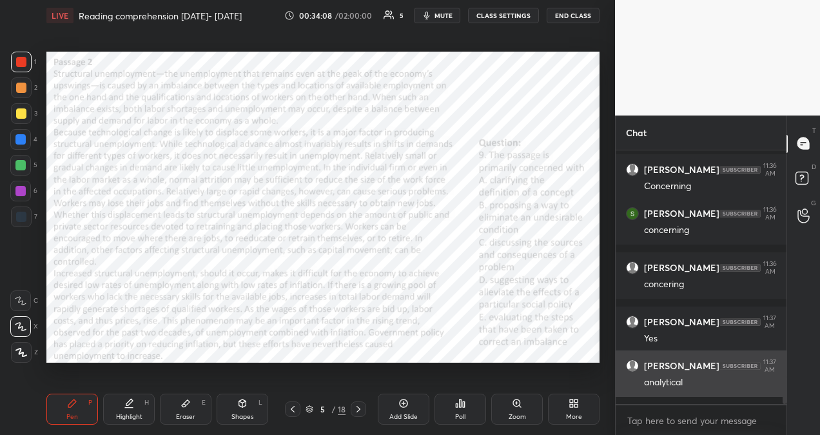
scroll to position [2102, 0]
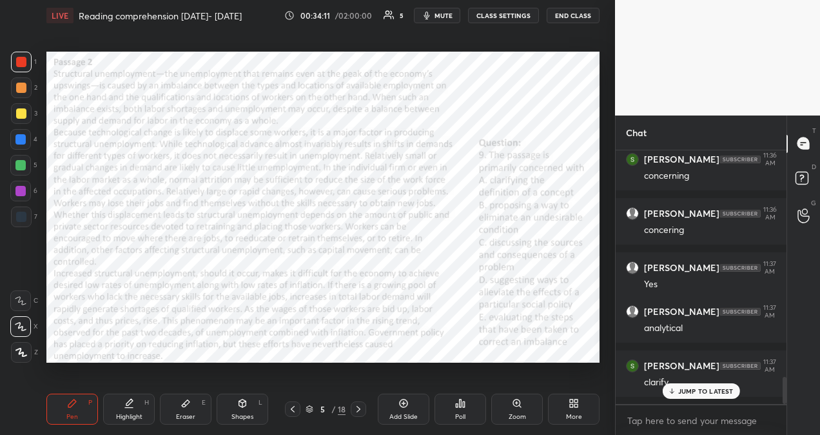
click at [687, 391] on p "JUMP TO LATEST" at bounding box center [705, 391] width 55 height 8
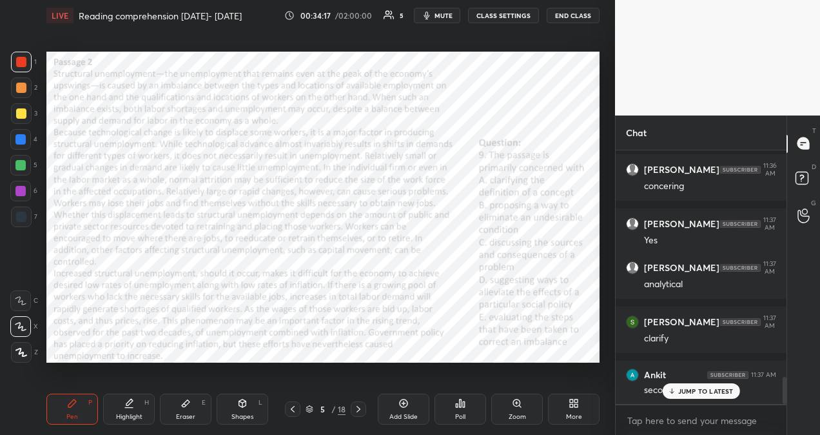
click at [696, 389] on p "JUMP TO LATEST" at bounding box center [705, 391] width 55 height 8
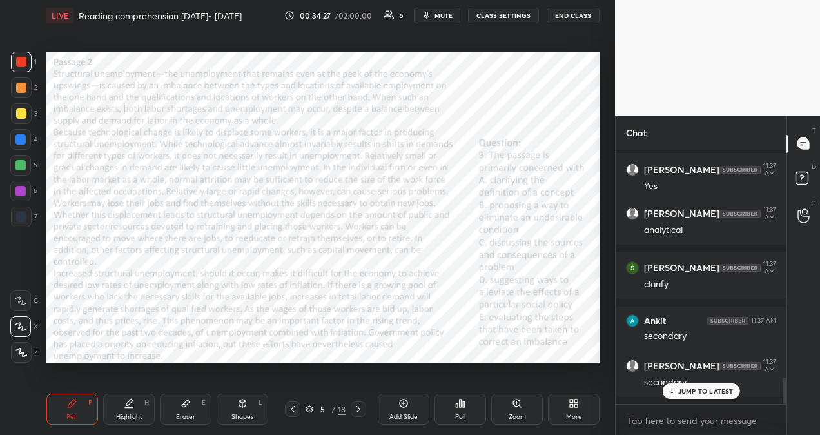
click at [683, 388] on p "JUMP TO LATEST" at bounding box center [705, 391] width 55 height 8
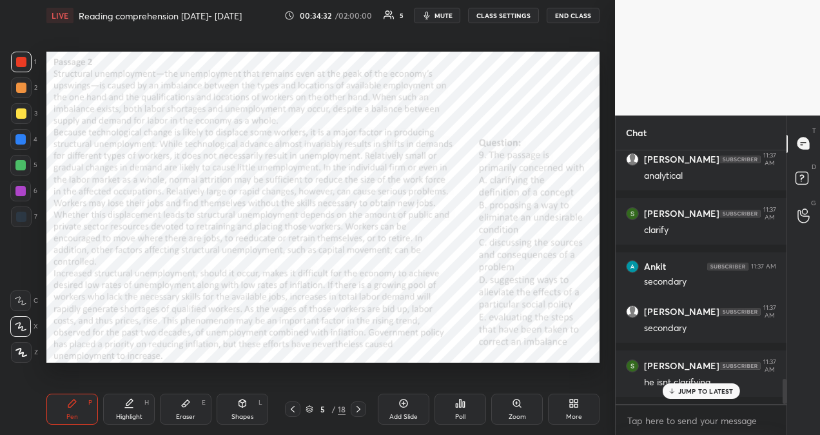
scroll to position [2298, 0]
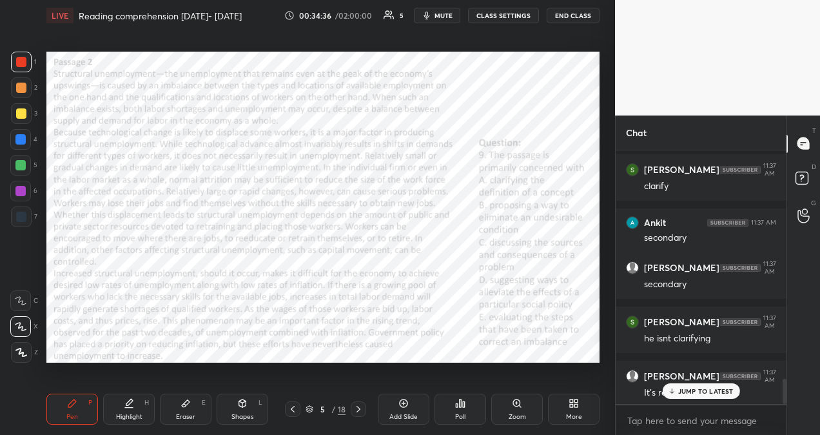
click at [703, 388] on p "JUMP TO LATEST" at bounding box center [705, 391] width 55 height 8
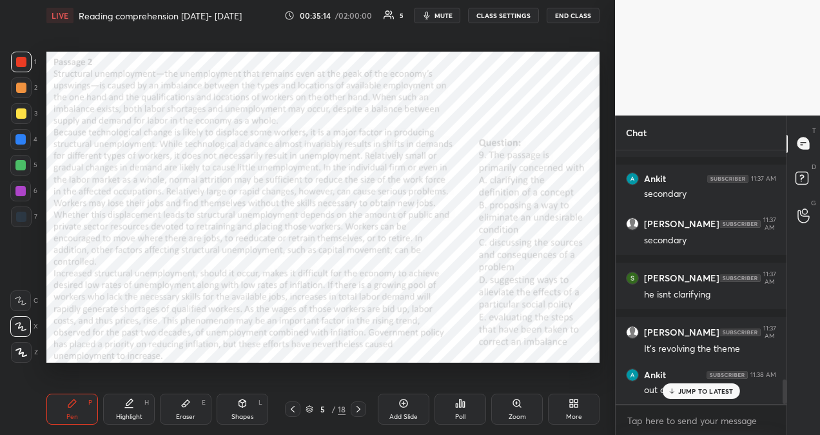
scroll to position [2396, 0]
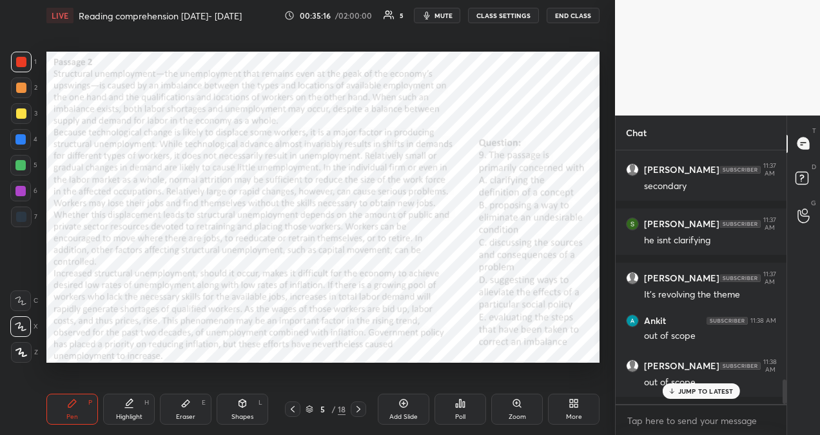
click at [682, 391] on p "JUMP TO LATEST" at bounding box center [705, 391] width 55 height 8
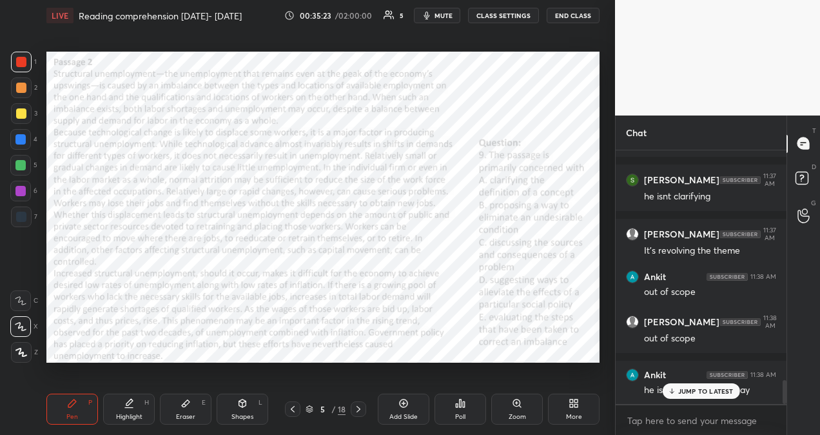
click at [711, 391] on p "JUMP TO LATEST" at bounding box center [705, 391] width 55 height 8
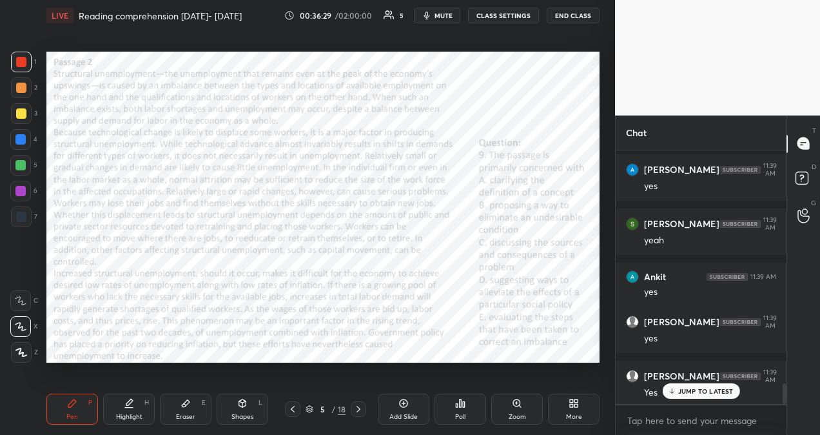
scroll to position [2896, 0]
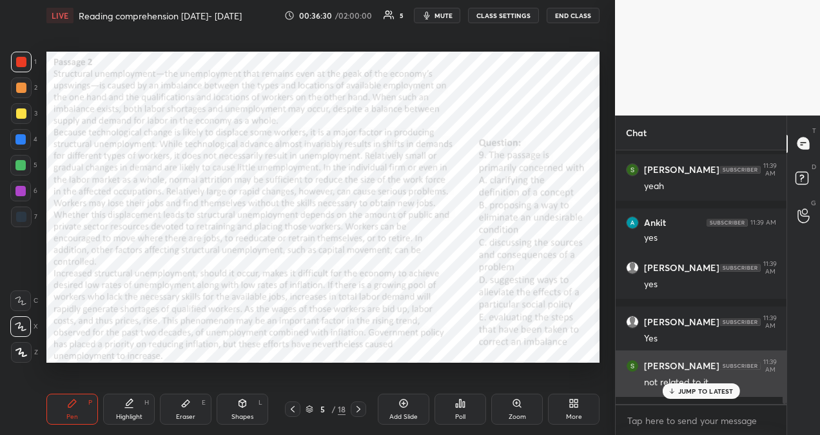
click at [676, 388] on icon at bounding box center [671, 391] width 8 height 8
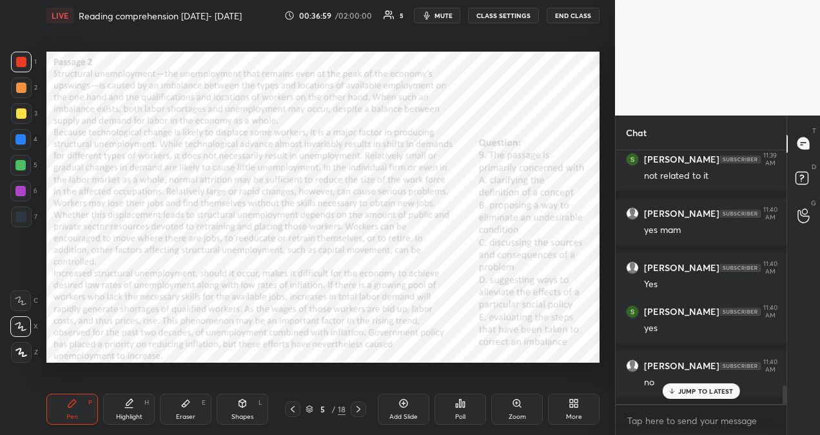
scroll to position [3157, 0]
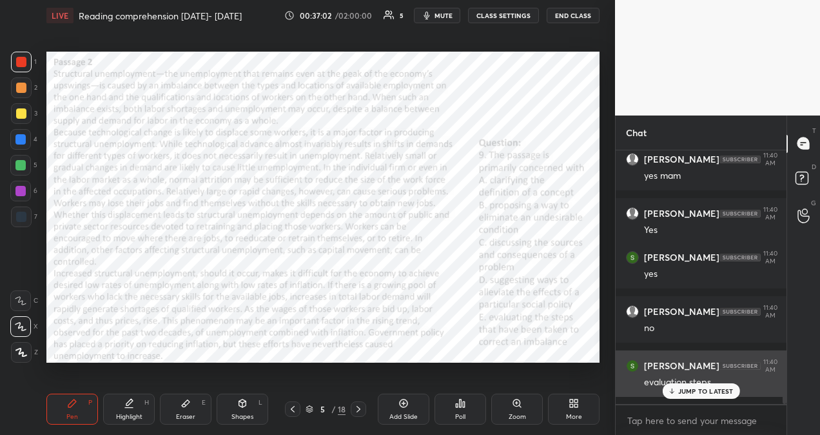
click at [723, 382] on div "evaluation steps" at bounding box center [710, 380] width 132 height 15
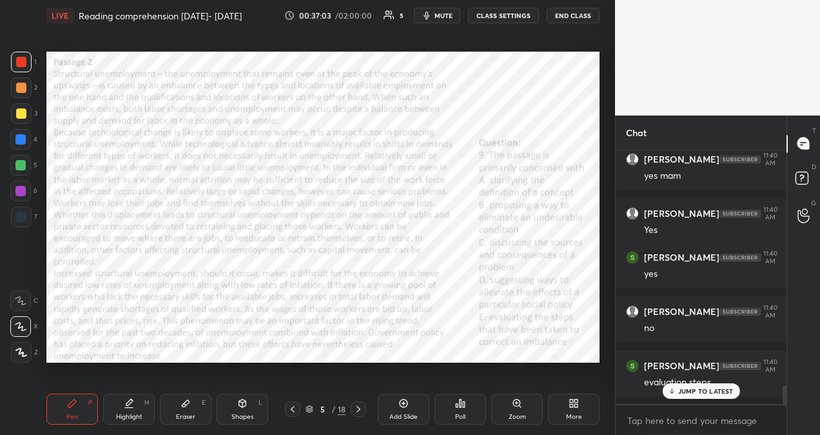
click at [723, 386] on div "JUMP TO LATEST" at bounding box center [700, 390] width 77 height 15
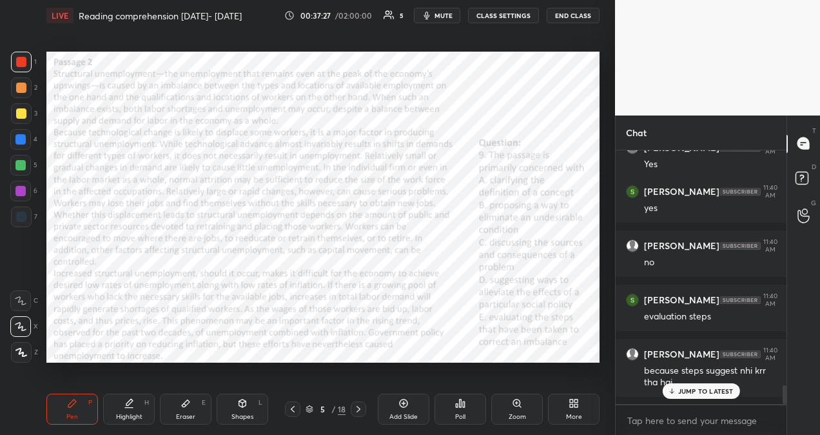
click at [683, 393] on p "JUMP TO LATEST" at bounding box center [705, 391] width 55 height 8
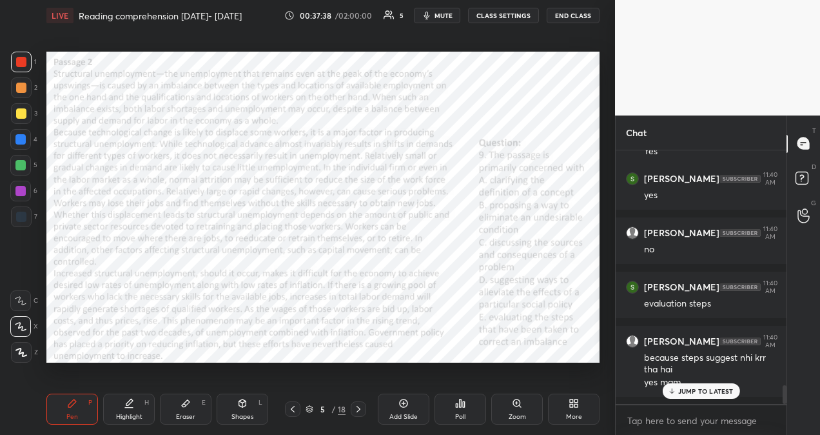
click at [716, 392] on p "JUMP TO LATEST" at bounding box center [705, 391] width 55 height 8
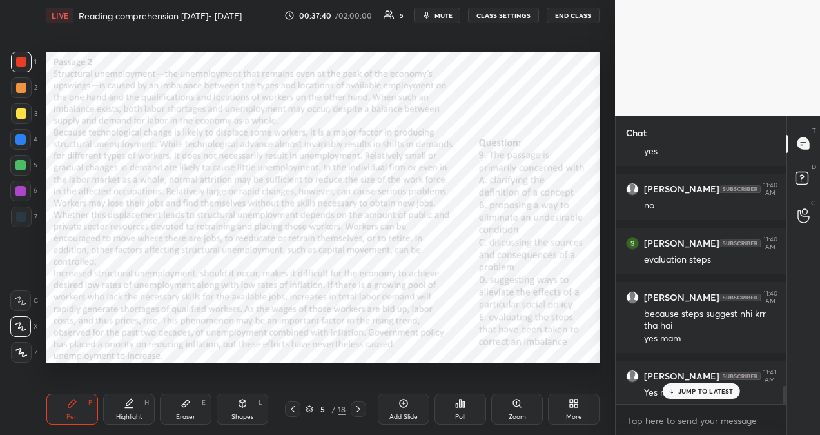
scroll to position [3323, 0]
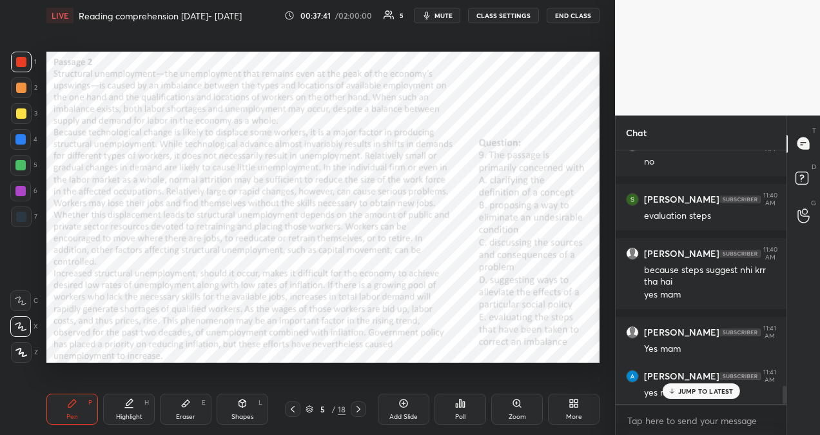
click at [359, 411] on icon at bounding box center [358, 409] width 10 height 10
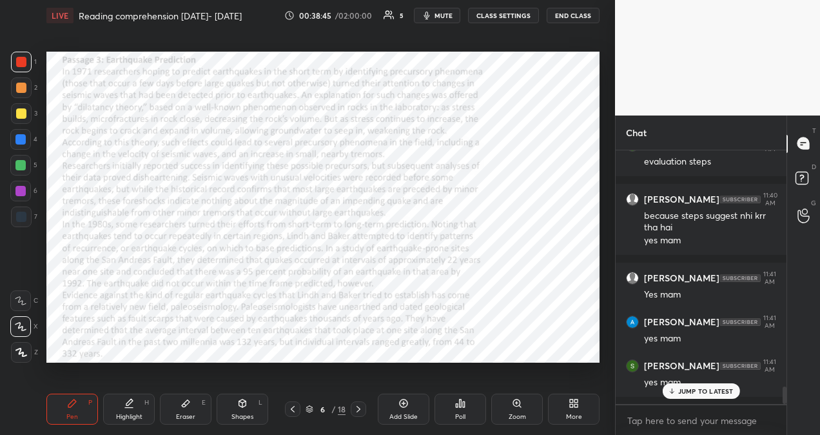
click at [674, 392] on icon at bounding box center [671, 391] width 8 height 8
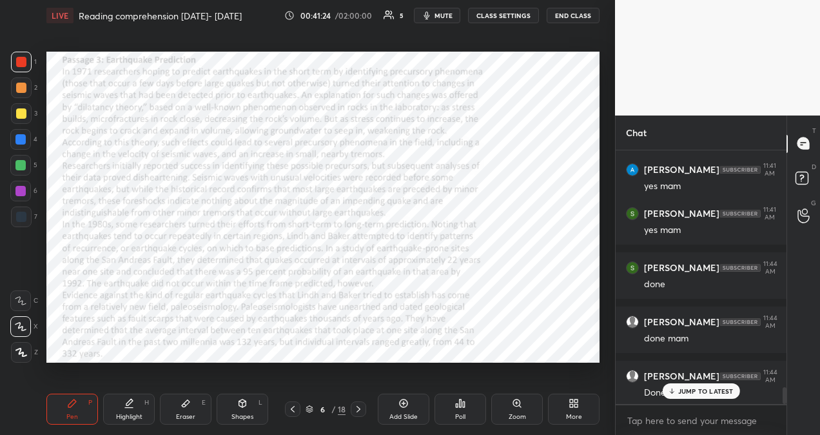
scroll to position [3584, 0]
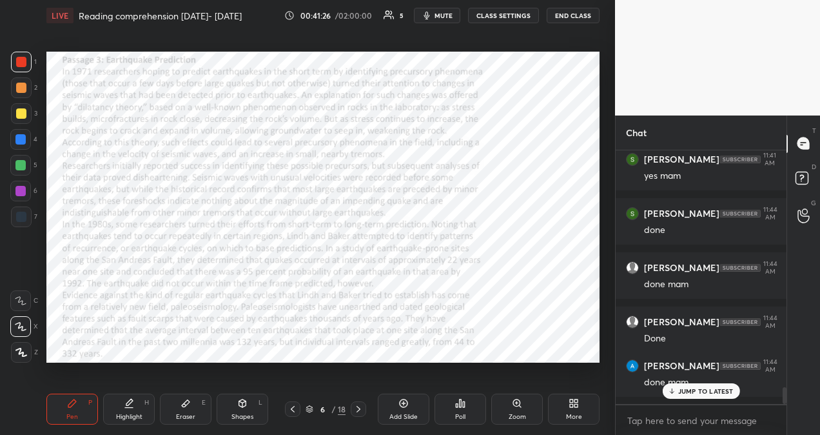
click at [686, 390] on p "JUMP TO LATEST" at bounding box center [705, 391] width 55 height 8
click at [362, 408] on icon at bounding box center [358, 409] width 10 height 10
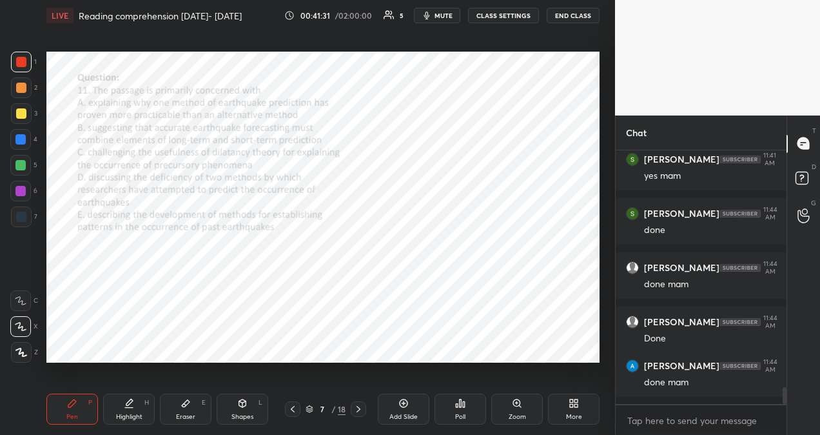
click at [476, 417] on div "Poll" at bounding box center [461, 408] width 52 height 31
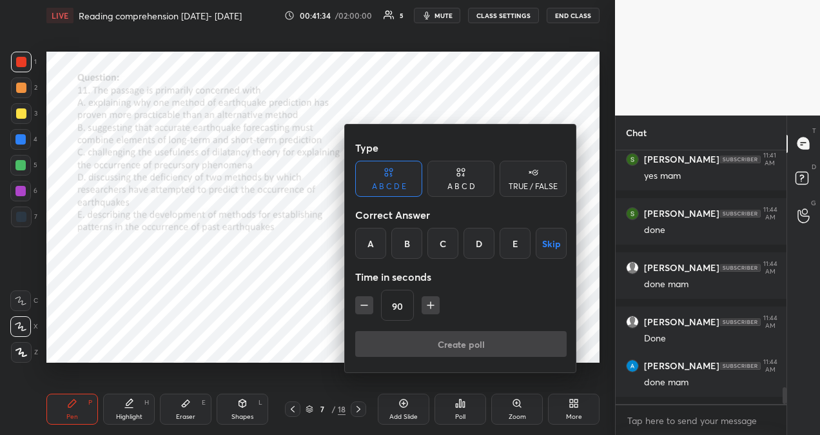
click at [473, 244] on div "D" at bounding box center [479, 243] width 31 height 31
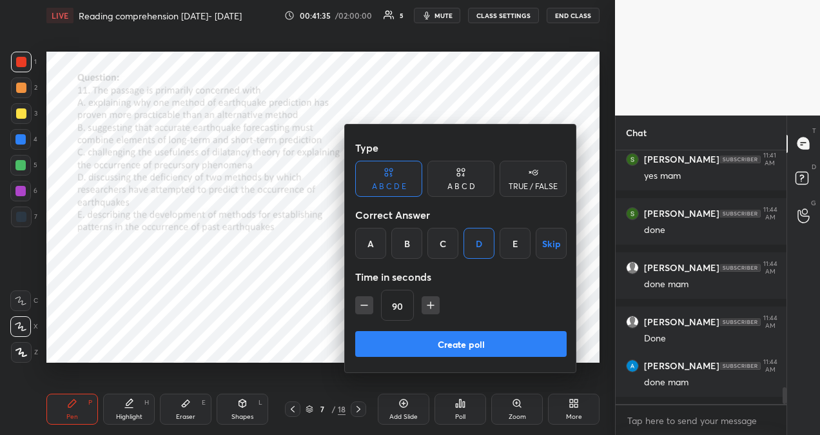
click at [460, 346] on button "Create poll" at bounding box center [460, 344] width 211 height 26
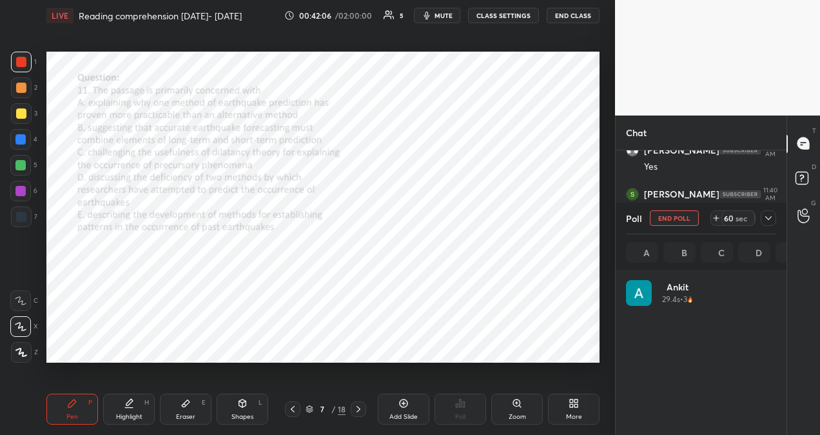
scroll to position [151, 146]
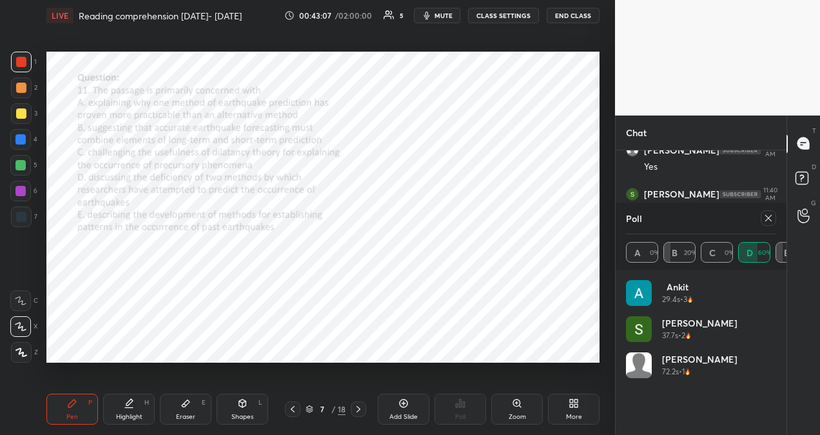
click at [770, 217] on icon at bounding box center [768, 218] width 10 height 10
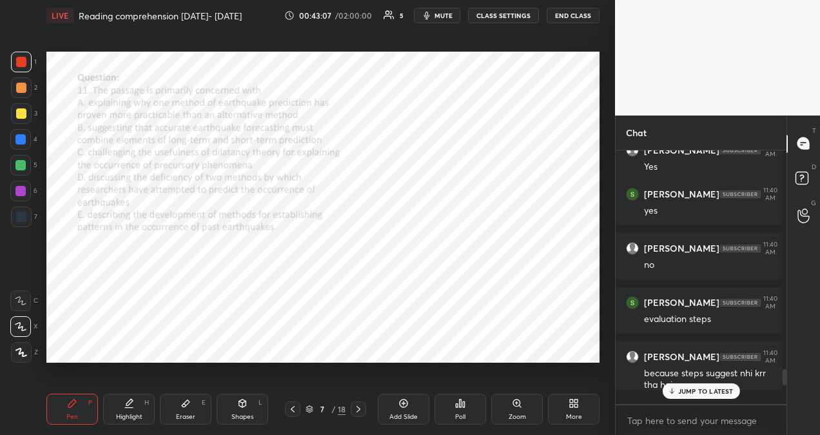
scroll to position [242, 163]
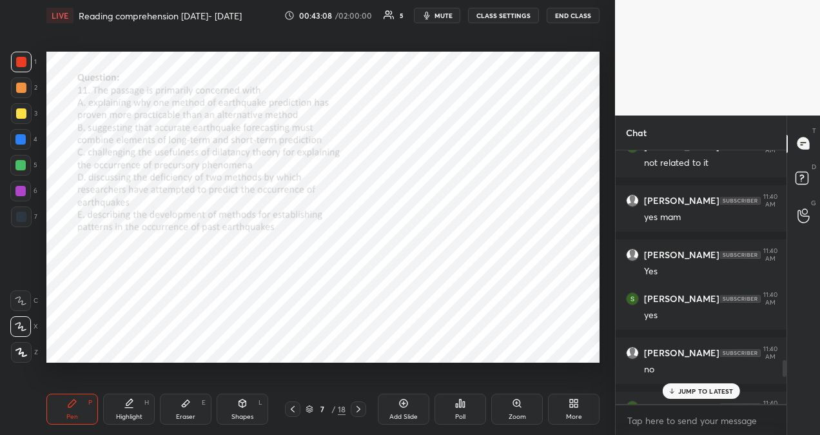
click at [692, 389] on p "JUMP TO LATEST" at bounding box center [705, 391] width 55 height 8
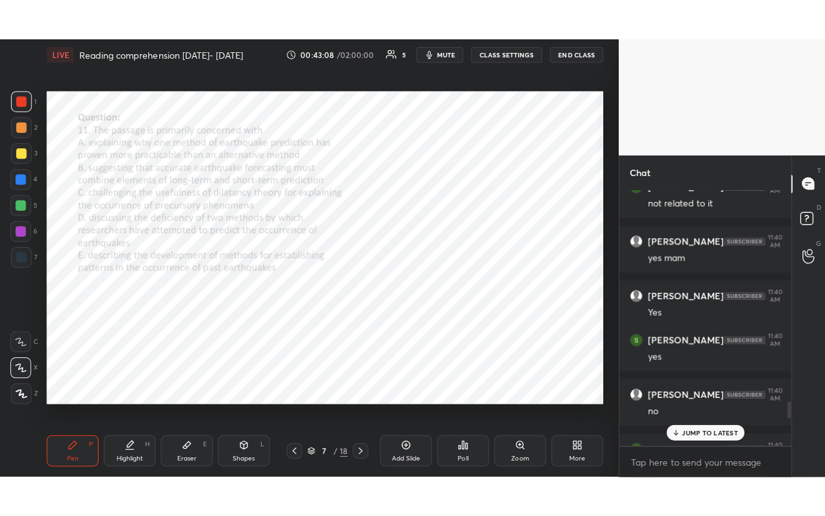
scroll to position [2922, 0]
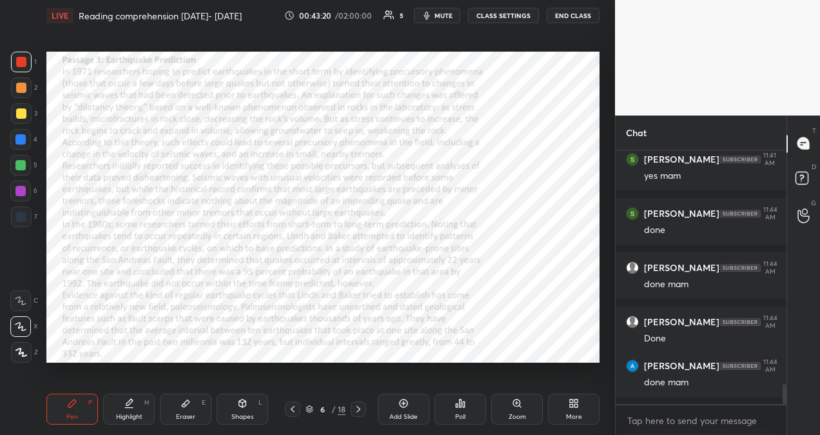
click at [571, 404] on icon at bounding box center [571, 405] width 3 height 3
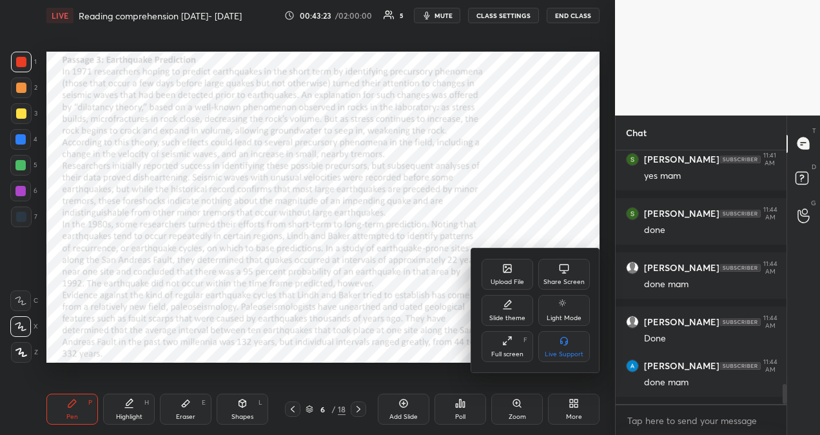
click at [504, 356] on div "Full screen" at bounding box center [507, 354] width 32 height 6
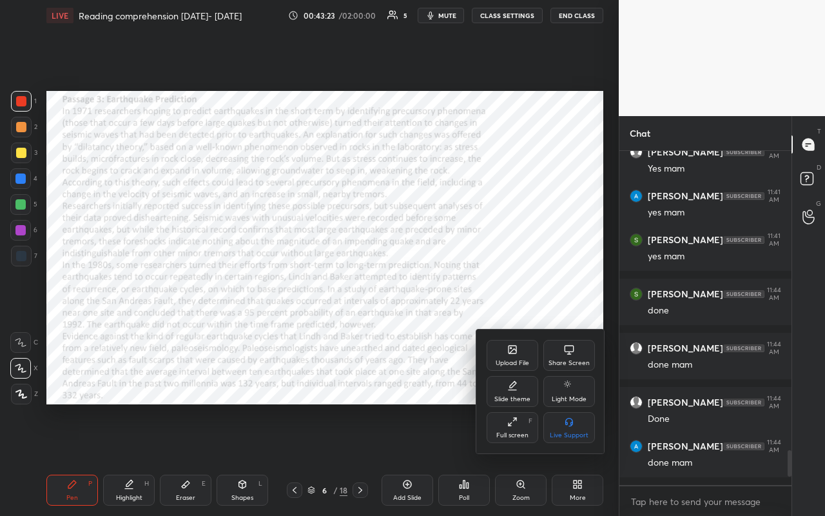
scroll to position [4, 4]
type textarea "x"
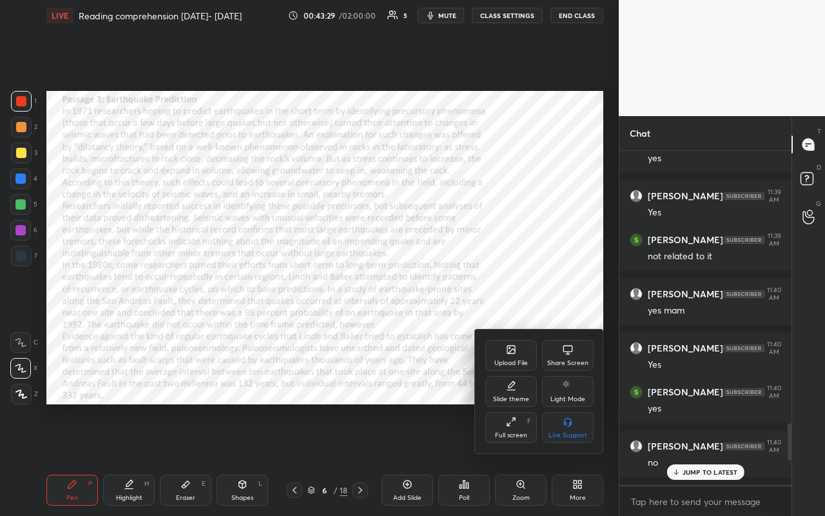
click at [463, 226] on div at bounding box center [412, 258] width 825 height 516
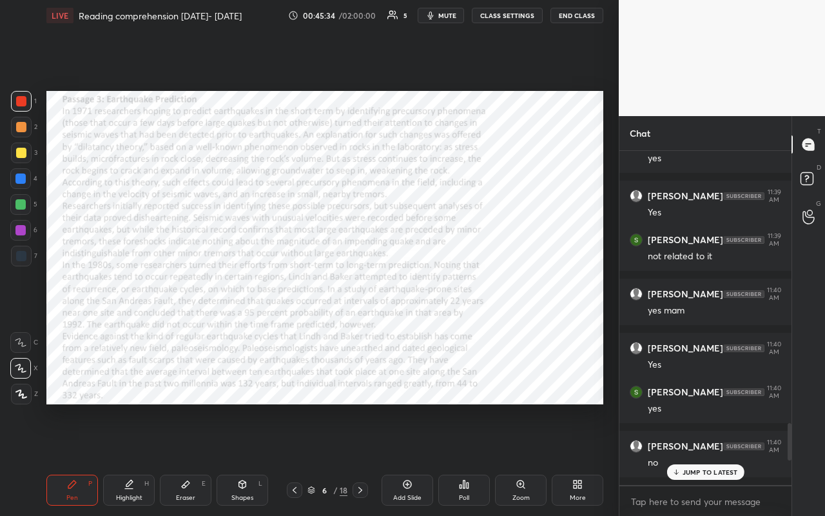
click at [697, 434] on div "JUMP TO LATEST" at bounding box center [705, 471] width 77 height 15
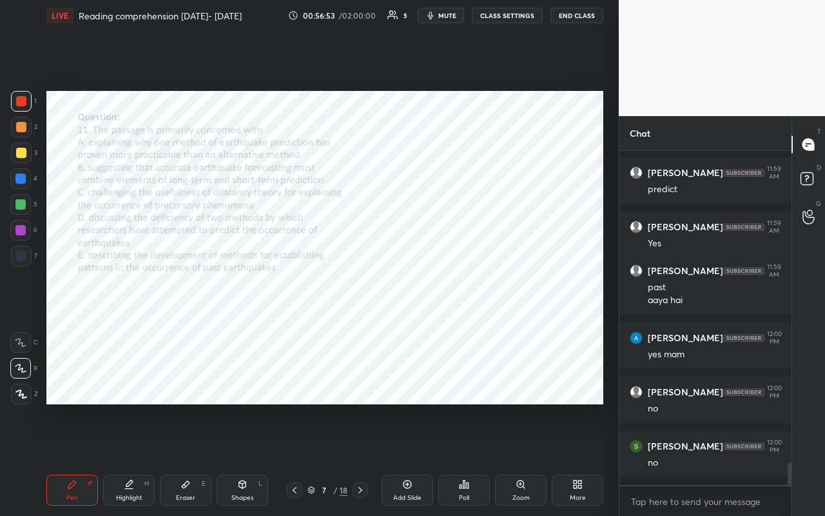
scroll to position [4680, 0]
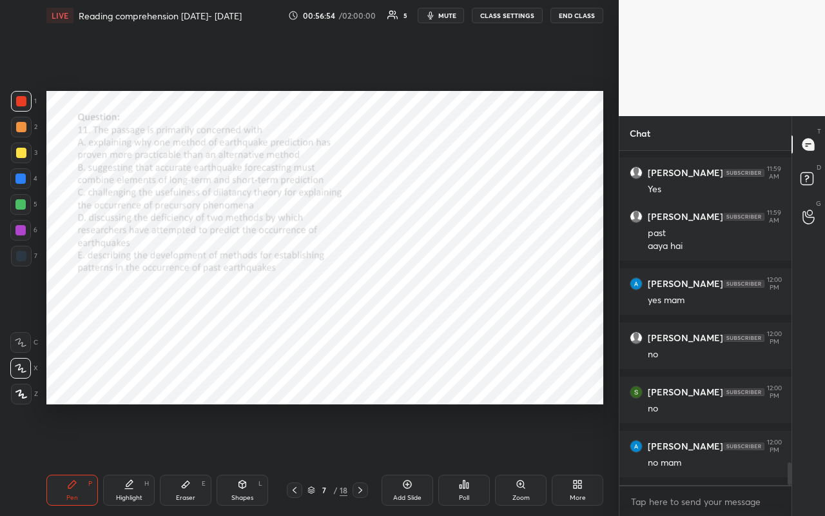
click at [360, 434] on icon at bounding box center [360, 490] width 10 height 10
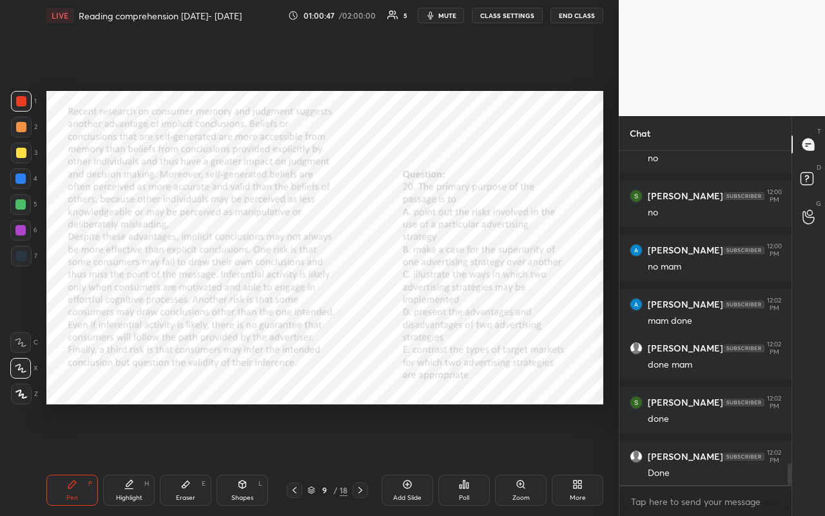
scroll to position [4930, 0]
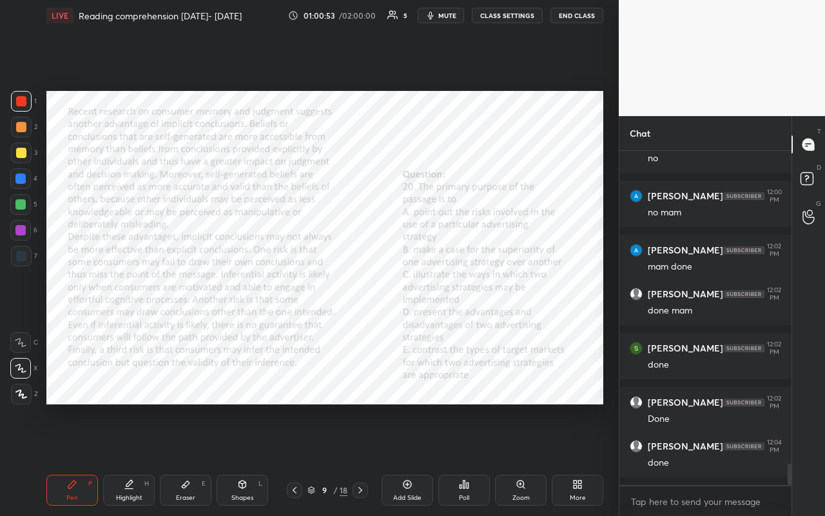
click at [469, 434] on icon at bounding box center [464, 484] width 10 height 10
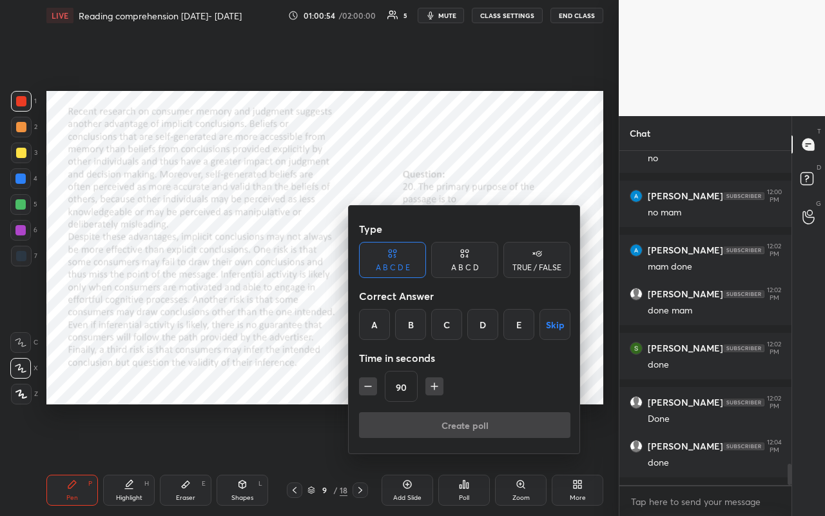
click at [365, 385] on icon "button" at bounding box center [368, 386] width 13 height 13
click at [478, 326] on div "D" at bounding box center [482, 324] width 31 height 31
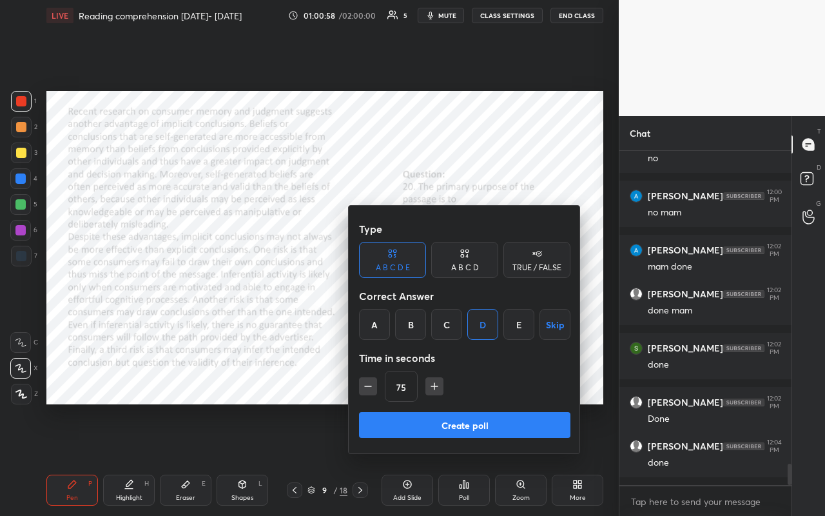
scroll to position [4974, 0]
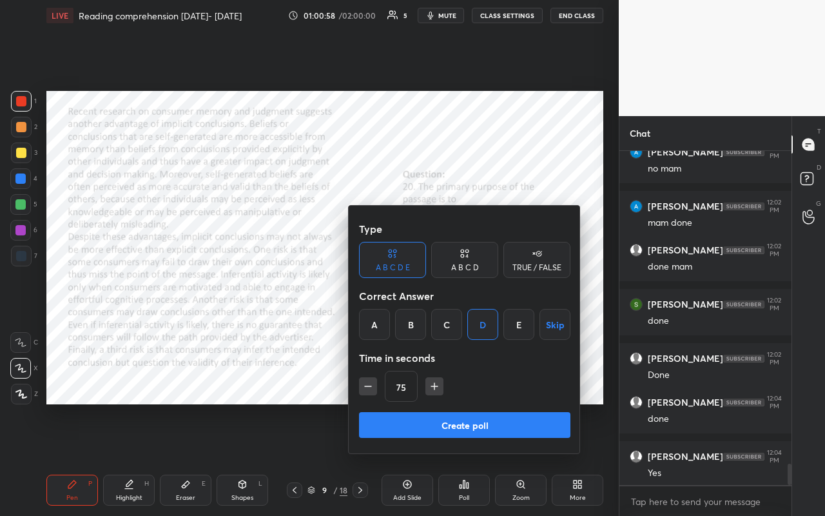
click at [362, 388] on icon "button" at bounding box center [368, 386] width 13 height 13
type input "60"
click at [413, 423] on button "Create poll" at bounding box center [464, 425] width 211 height 26
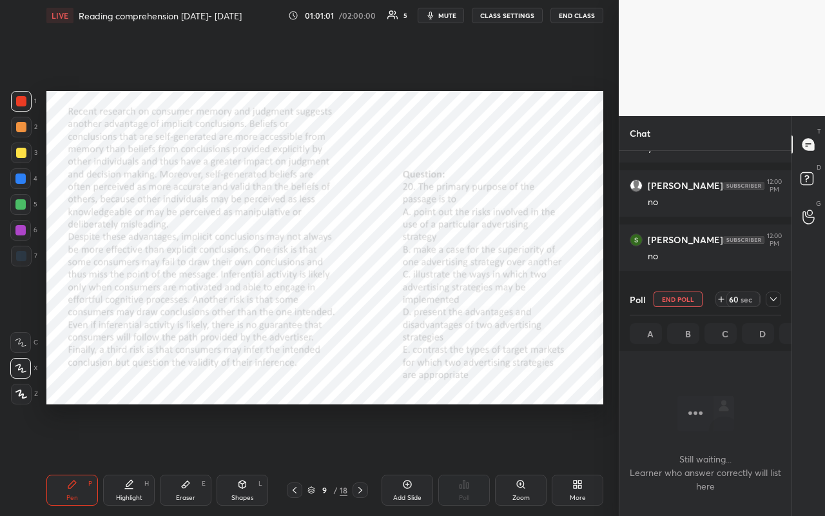
scroll to position [3800, 0]
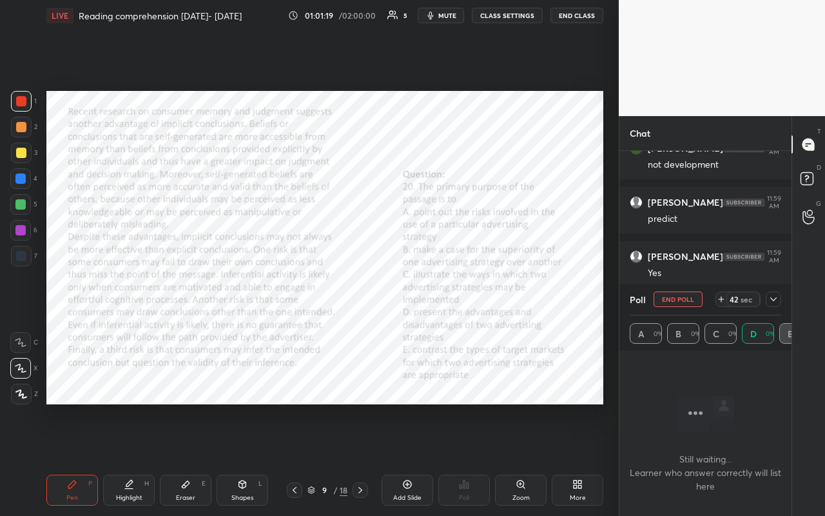
click at [722, 296] on icon at bounding box center [721, 299] width 10 height 10
click at [725, 295] on icon at bounding box center [721, 299] width 10 height 10
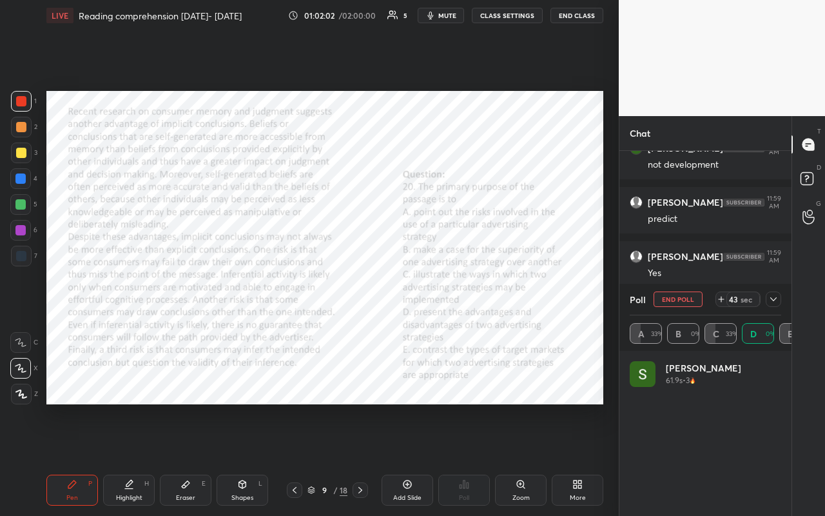
scroll to position [151, 148]
click at [778, 297] on icon at bounding box center [774, 299] width 10 height 10
type textarea "x"
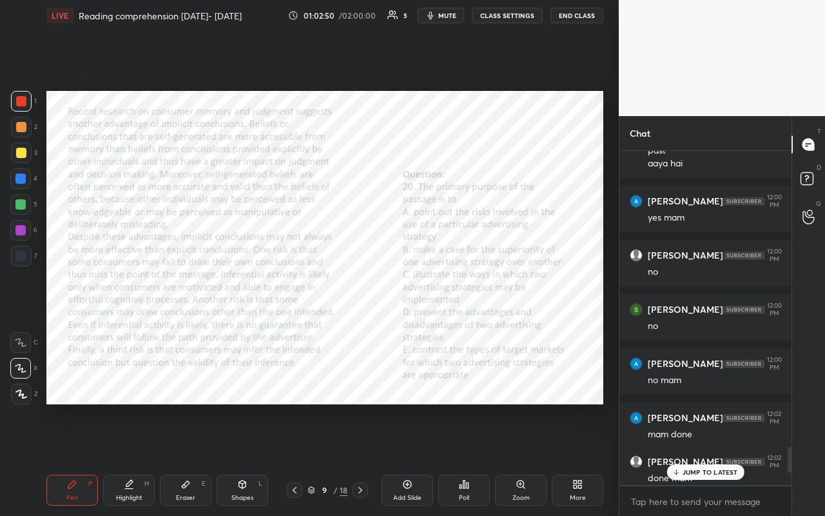
scroll to position [4234, 0]
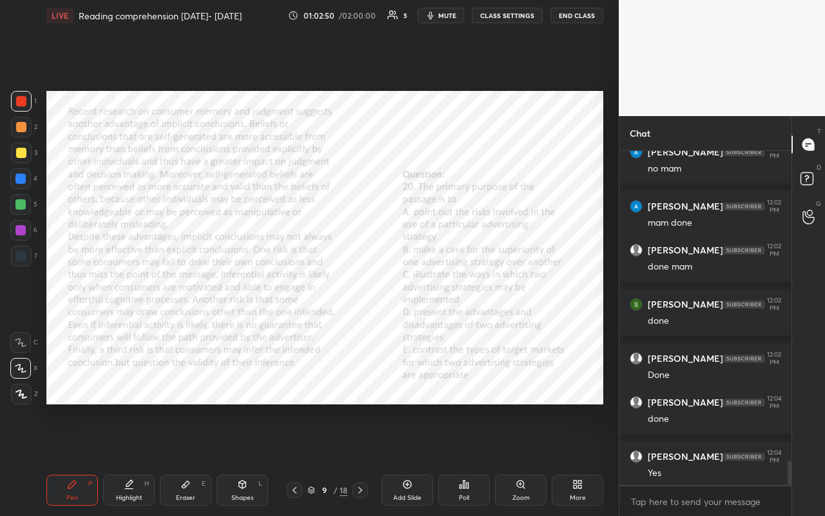
drag, startPoint x: 789, startPoint y: 453, endPoint x: 783, endPoint y: 506, distance: 53.2
click at [783, 434] on div "[PERSON_NAME] 12:00 PM no [PERSON_NAME] 12:00 PM no mam [PERSON_NAME] 12:02 PM …" at bounding box center [706, 334] width 172 height 366
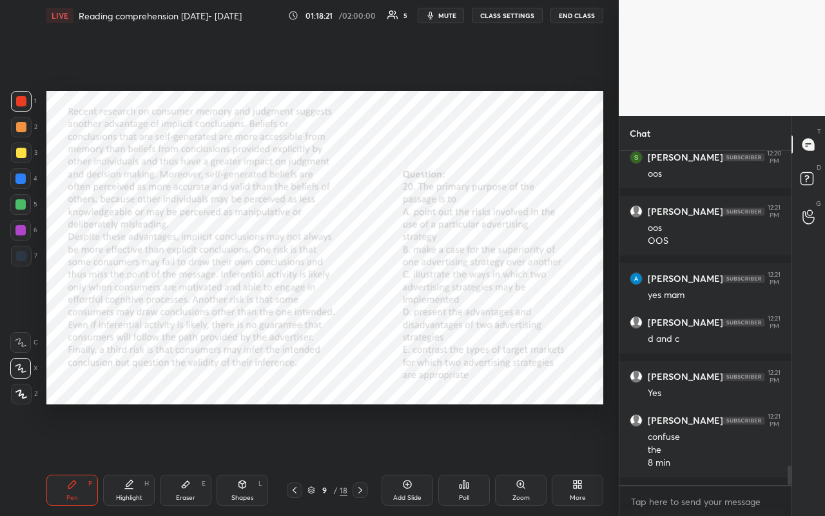
scroll to position [5557, 0]
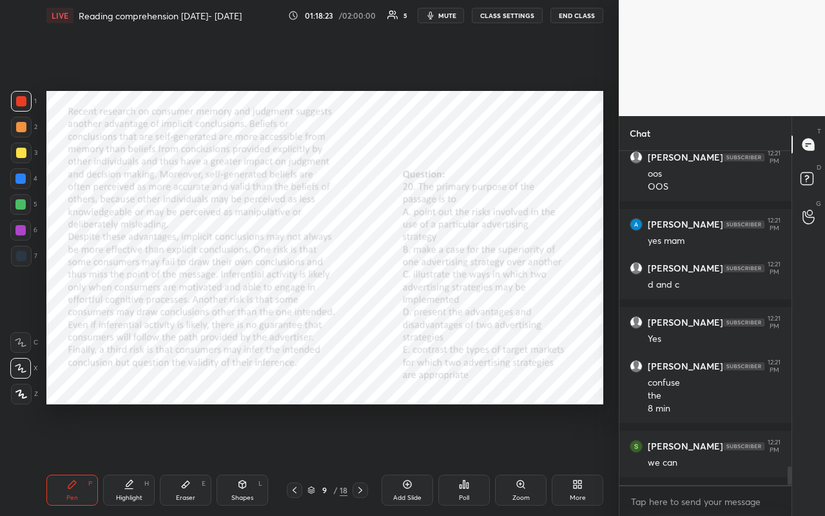
click at [361, 434] on icon at bounding box center [360, 490] width 10 height 10
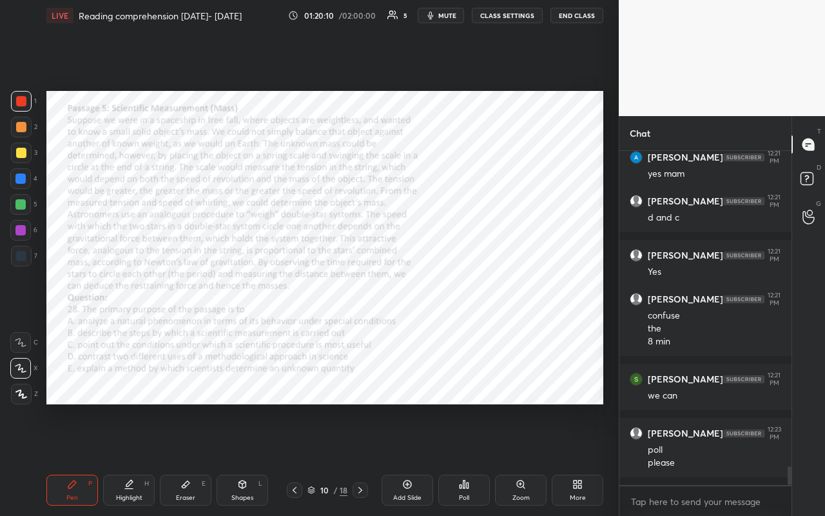
scroll to position [5668, 0]
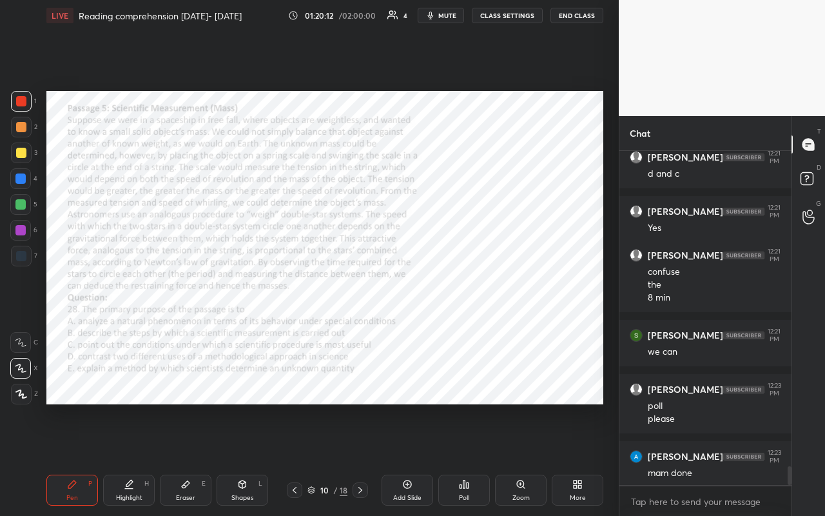
click at [465, 434] on div "Poll" at bounding box center [464, 498] width 10 height 6
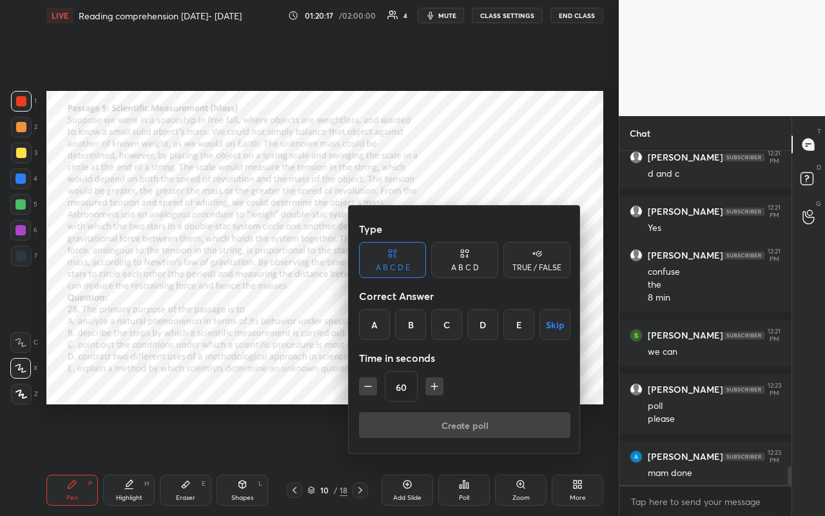
click at [520, 320] on div "E" at bounding box center [519, 324] width 31 height 31
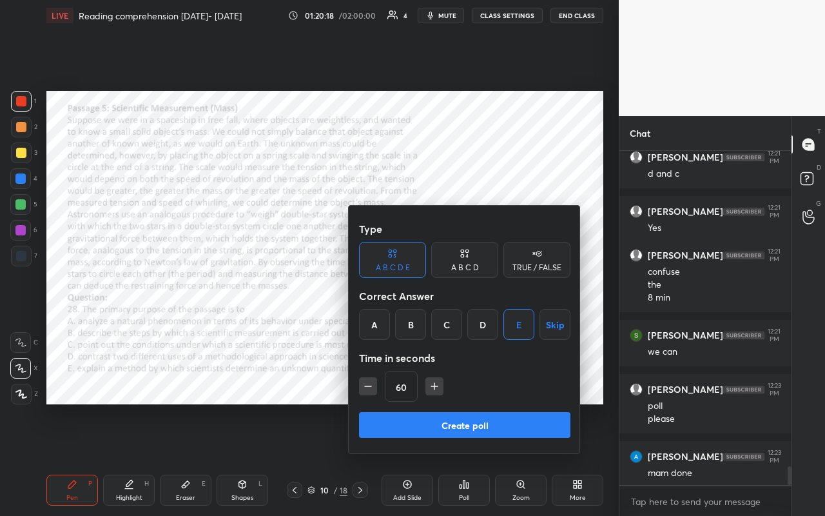
click at [426, 391] on button "button" at bounding box center [435, 386] width 18 height 18
type input "90"
click at [441, 424] on button "Create poll" at bounding box center [464, 425] width 211 height 26
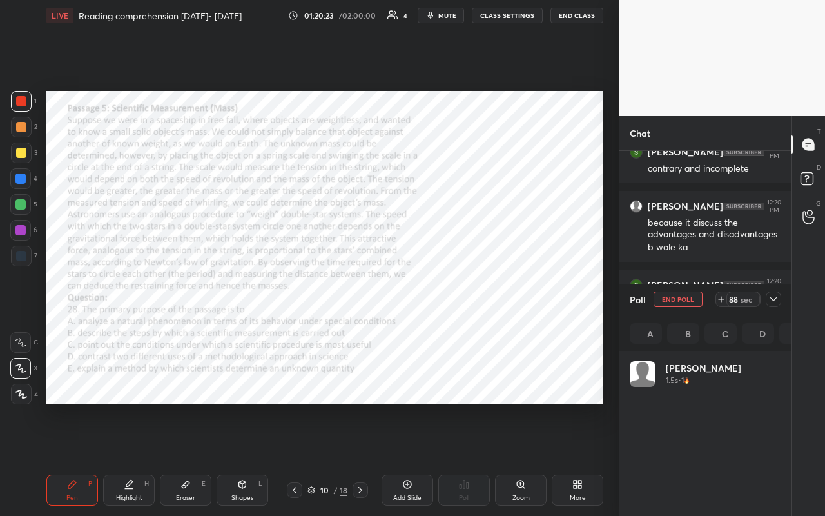
scroll to position [151, 148]
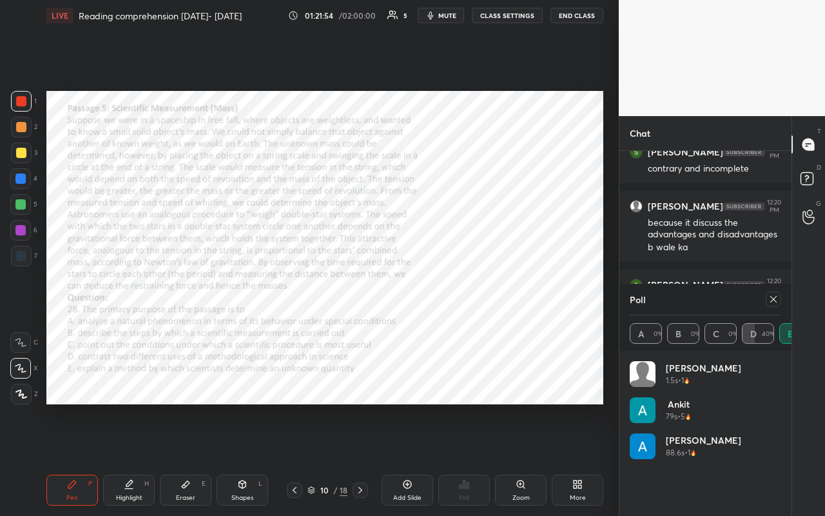
click at [779, 291] on div at bounding box center [773, 298] width 15 height 15
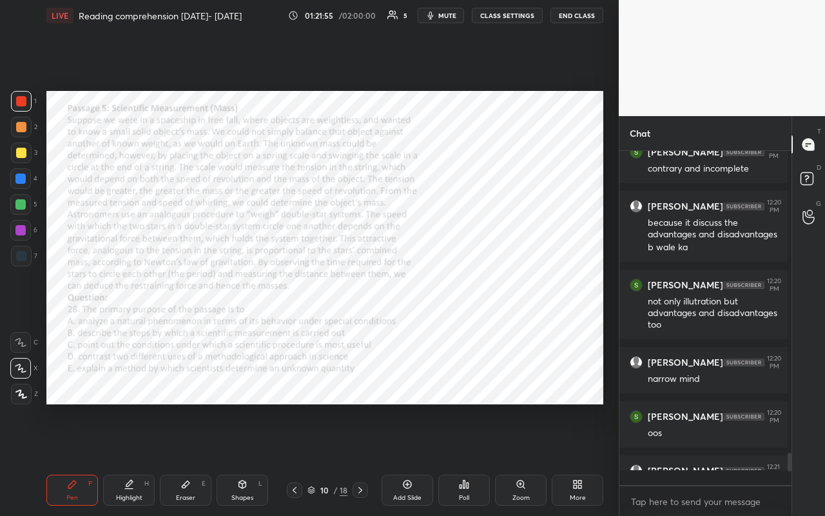
scroll to position [1, 4]
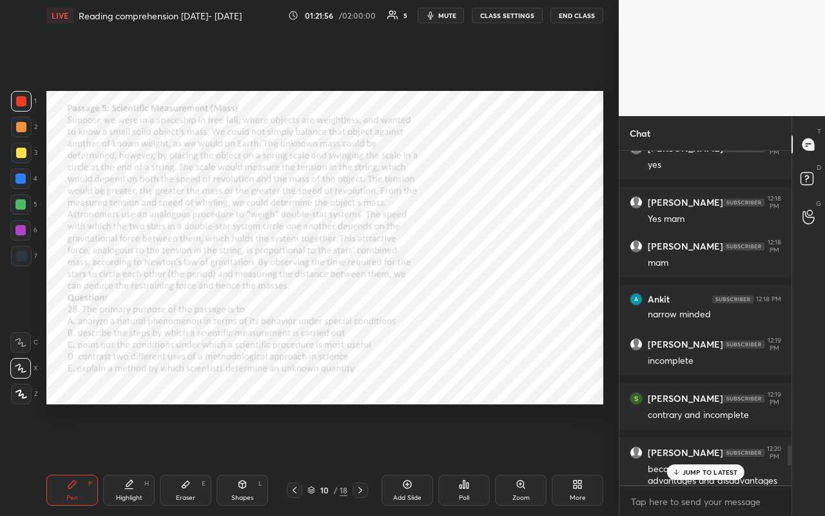
click at [725, 434] on p "JUMP TO LATEST" at bounding box center [710, 472] width 55 height 8
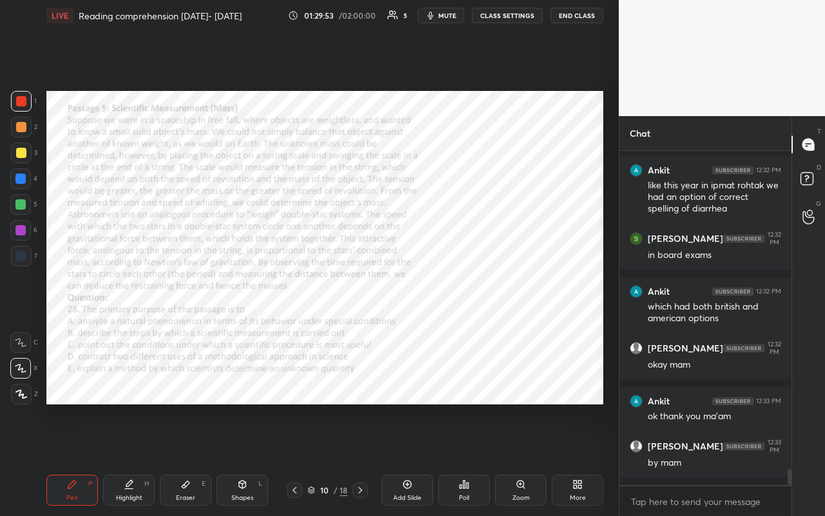
scroll to position [6556, 0]
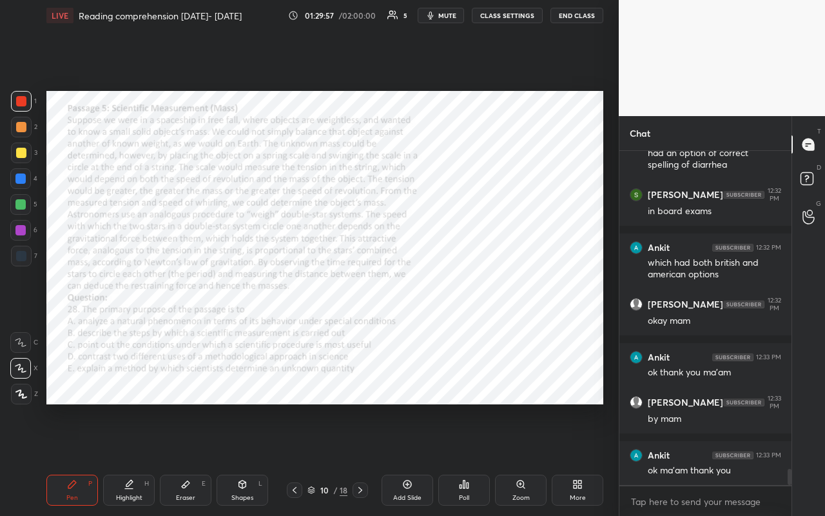
click at [578, 21] on button "END CLASS" at bounding box center [577, 15] width 53 height 15
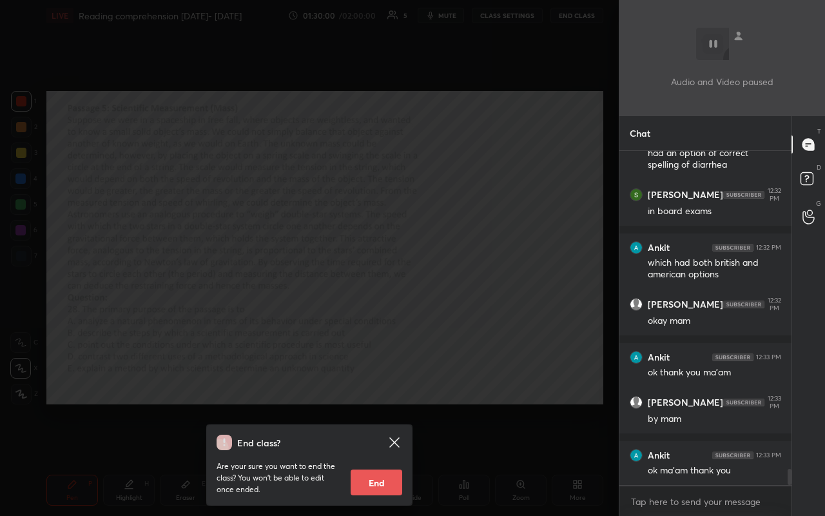
click at [388, 434] on button "End" at bounding box center [377, 482] width 52 height 26
type textarea "x"
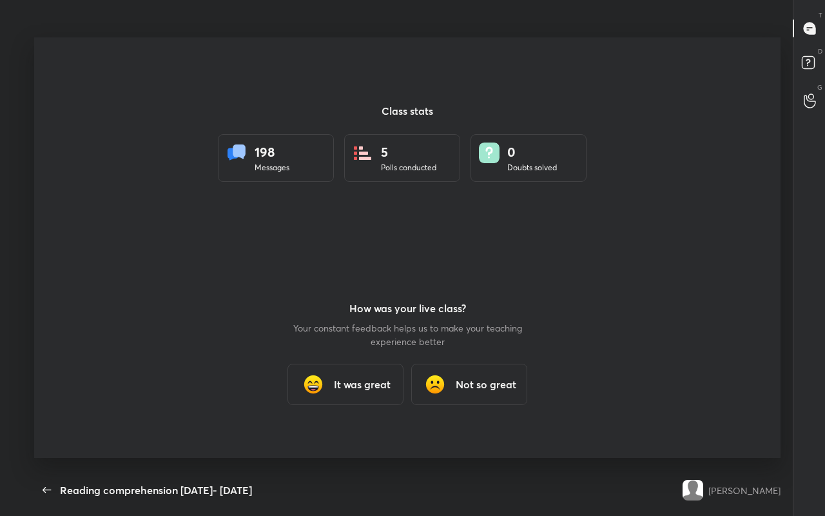
scroll to position [64045, 63664]
